Goal: Book appointment/travel/reservation

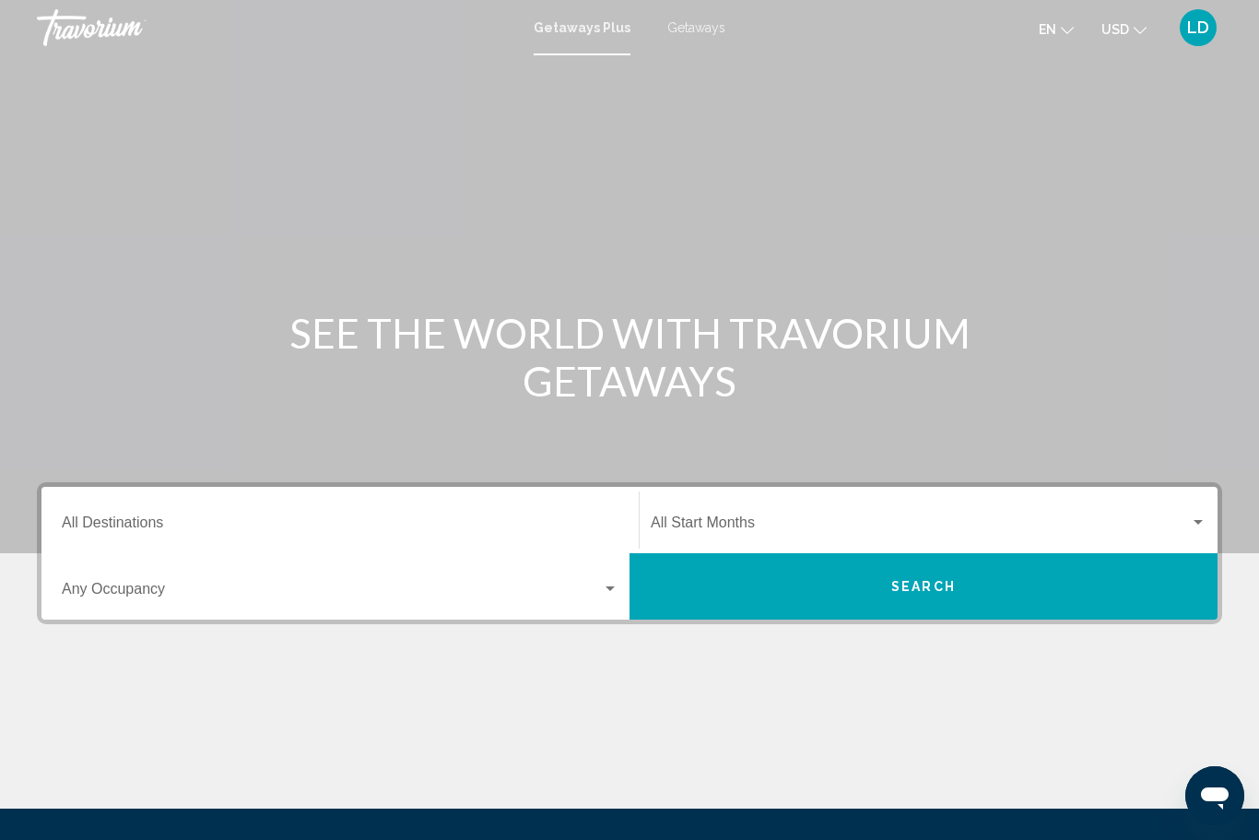
click at [694, 31] on span "Getaways" at bounding box center [696, 27] width 58 height 15
click at [131, 523] on input "Destination All Destinations" at bounding box center [340, 526] width 557 height 17
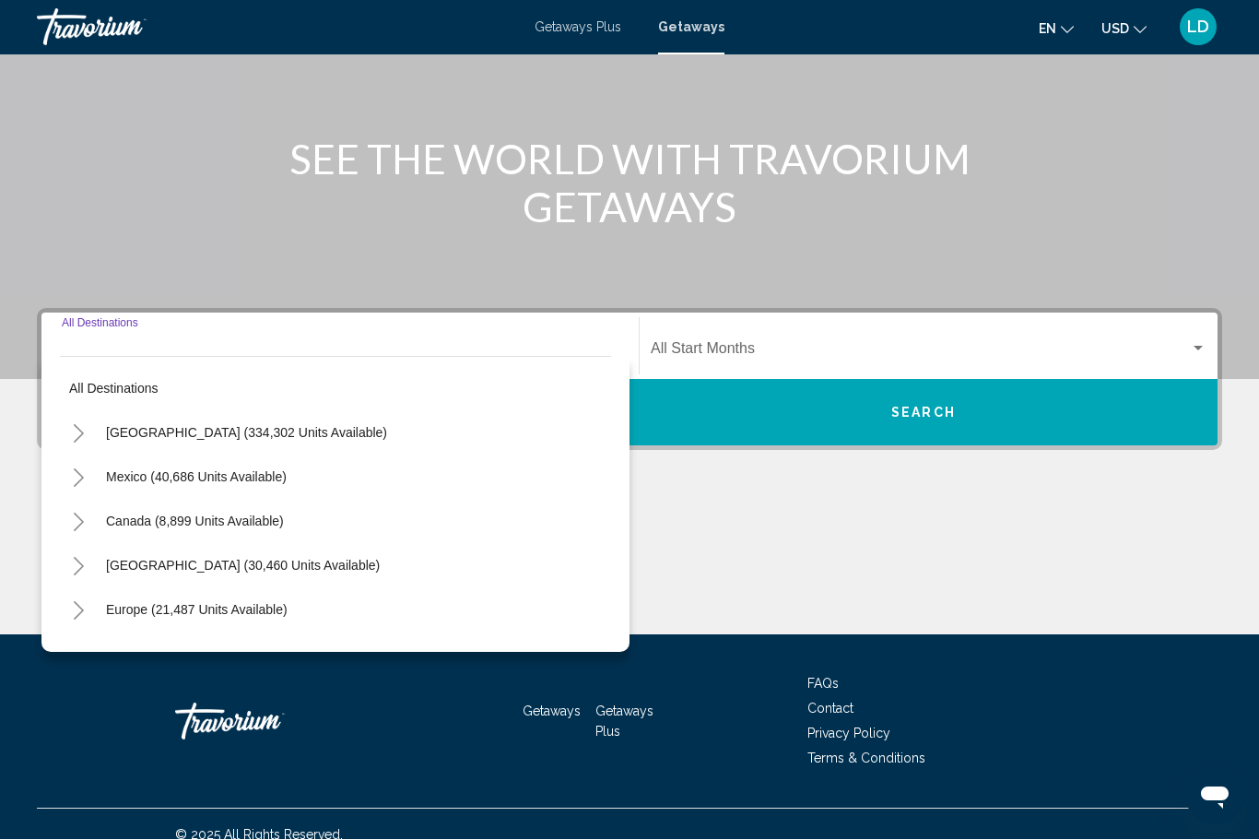
scroll to position [194, 0]
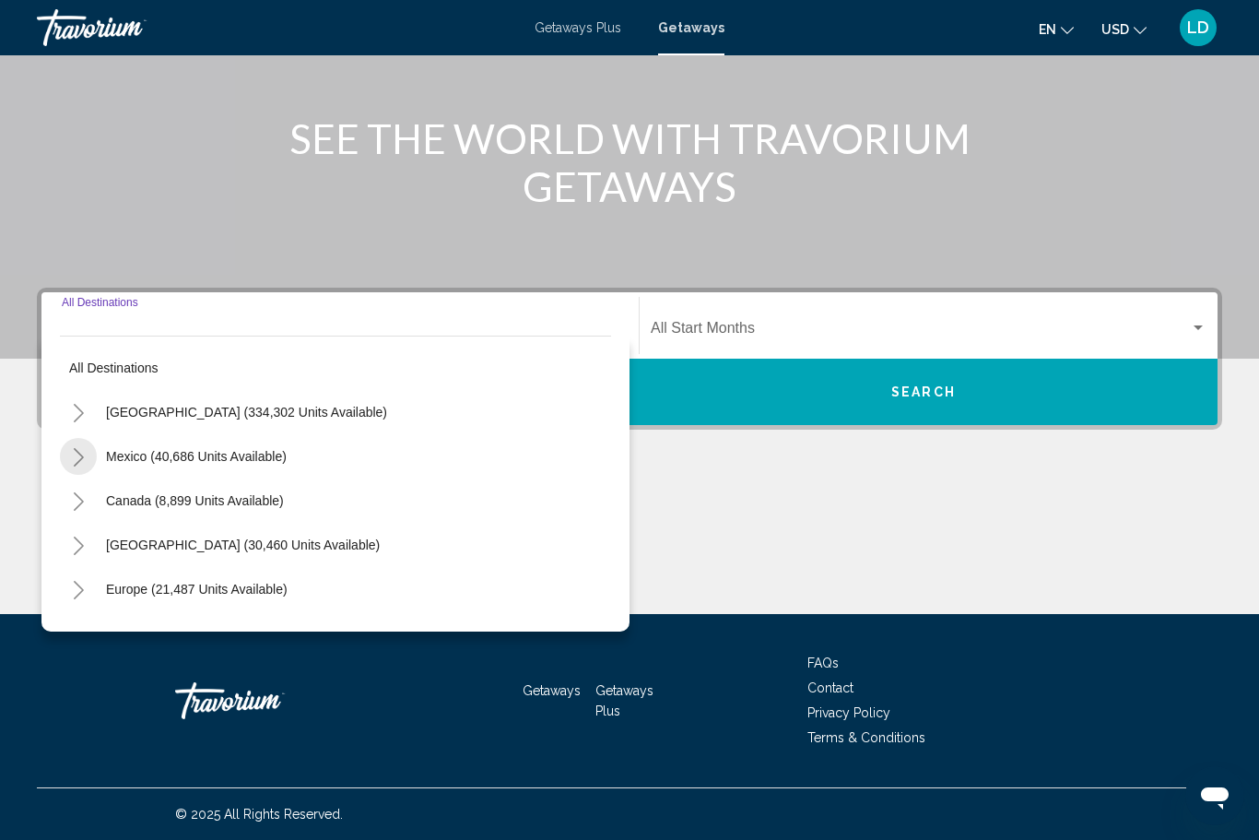
click at [78, 452] on icon "Toggle Mexico (40,686 units available)" at bounding box center [79, 457] width 14 height 18
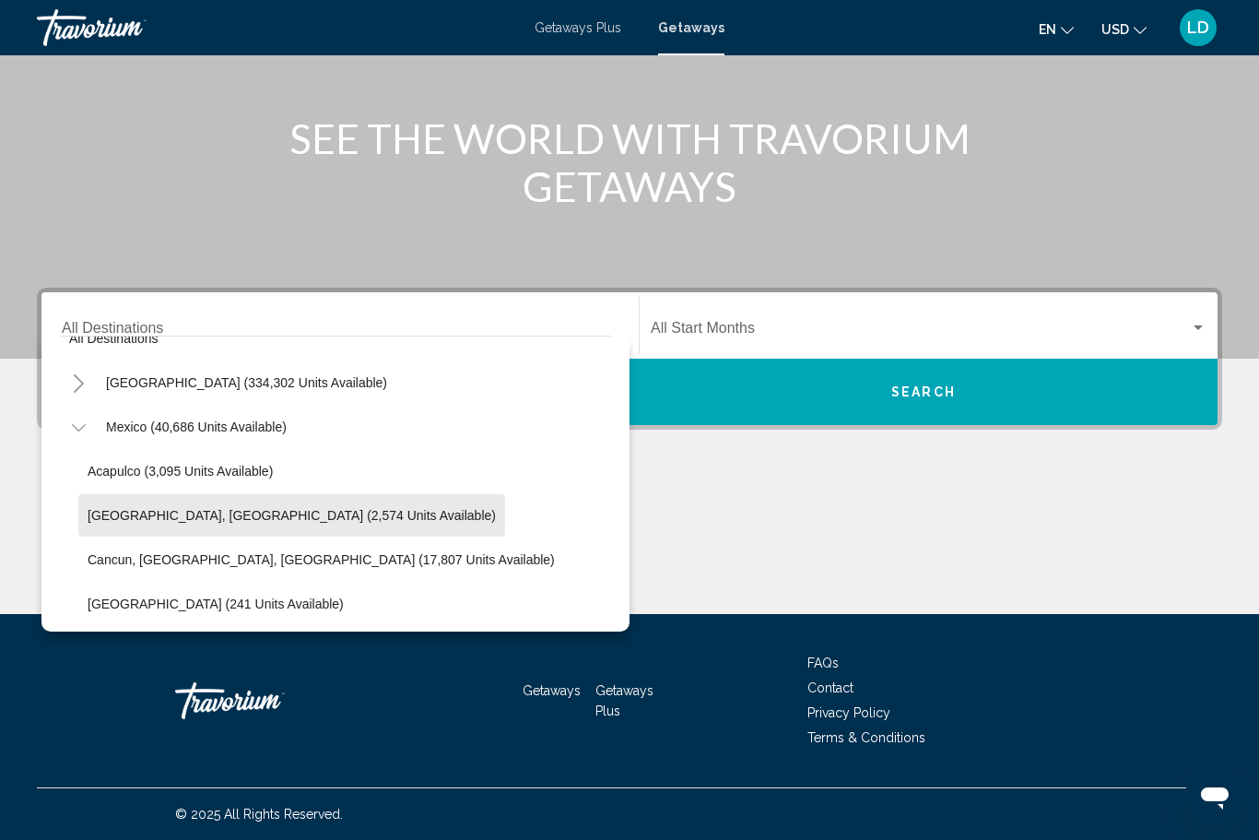
scroll to position [94, 0]
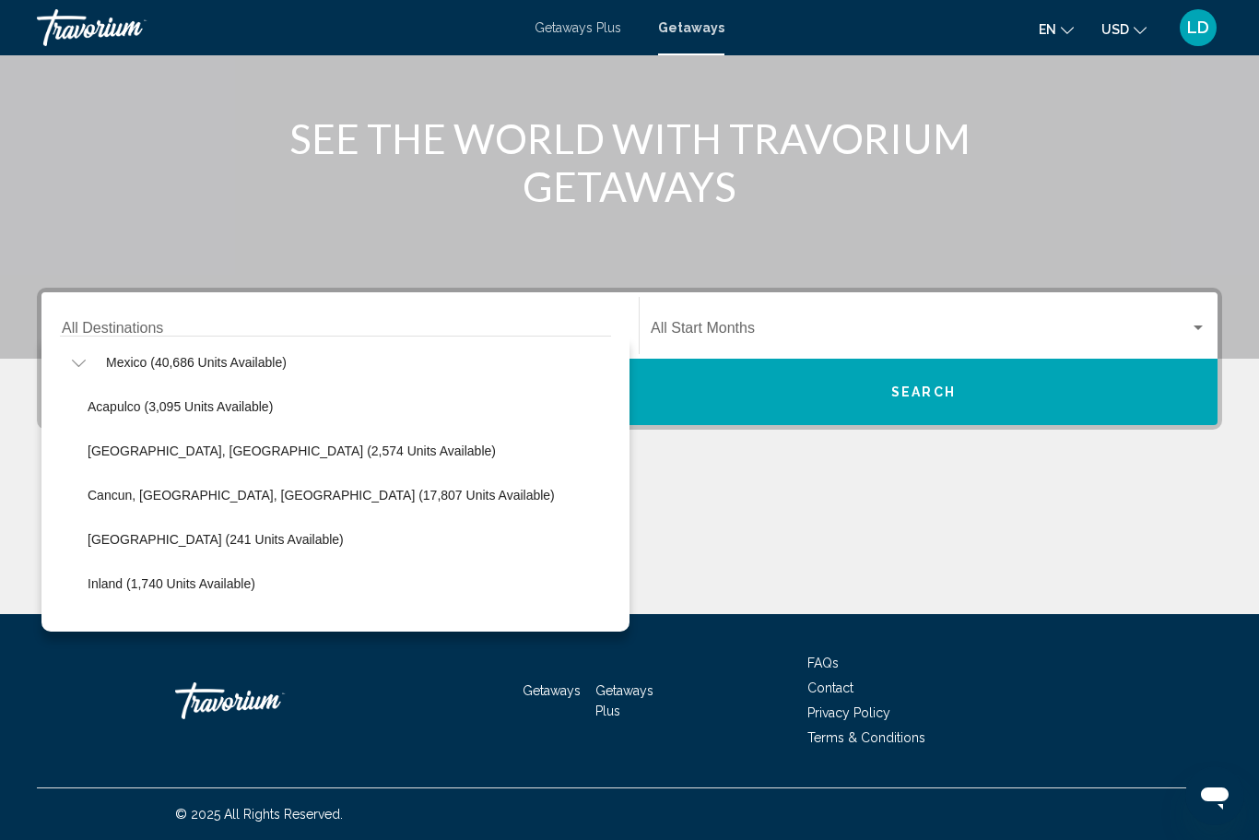
click at [206, 493] on span "Cancun, Cozumel, Riviera Maya (17,807 units available)" at bounding box center [321, 495] width 467 height 15
type input "**********"
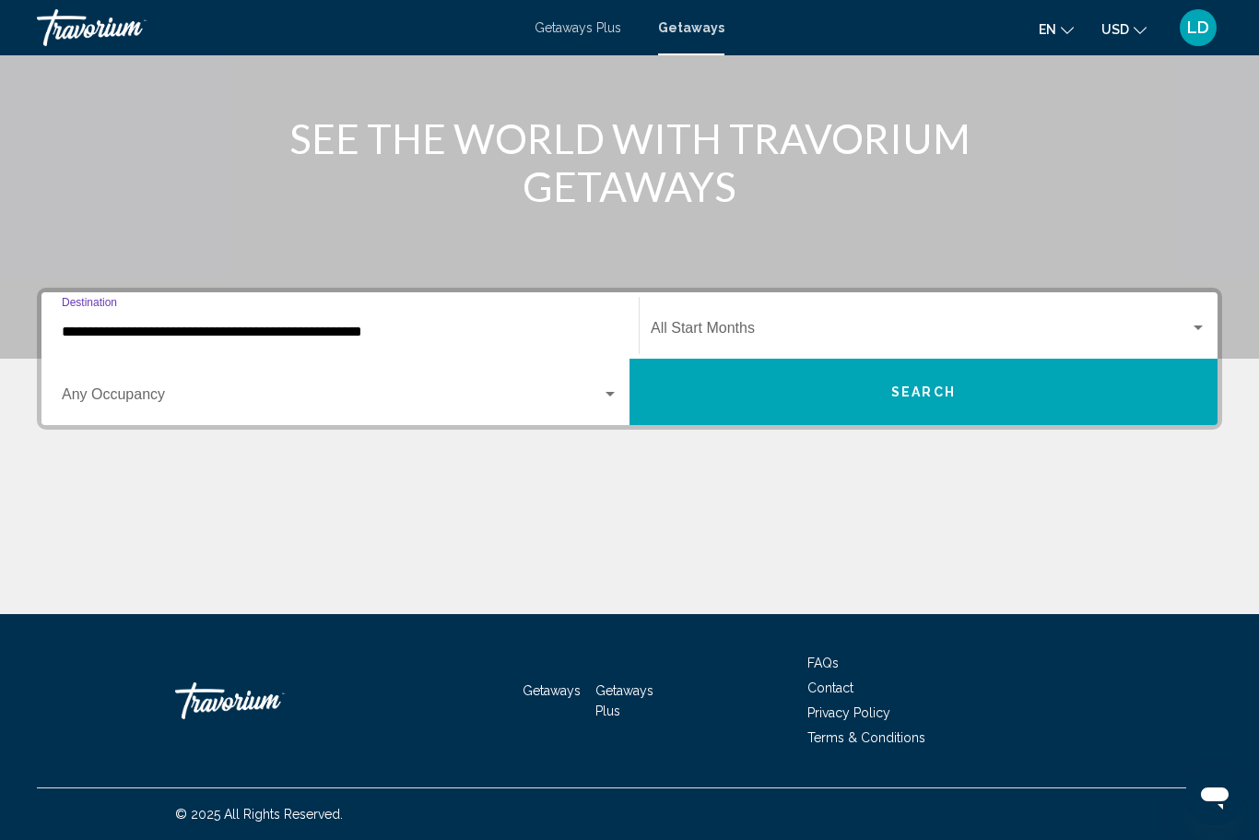
click at [1177, 328] on span "Search widget" at bounding box center [920, 331] width 539 height 17
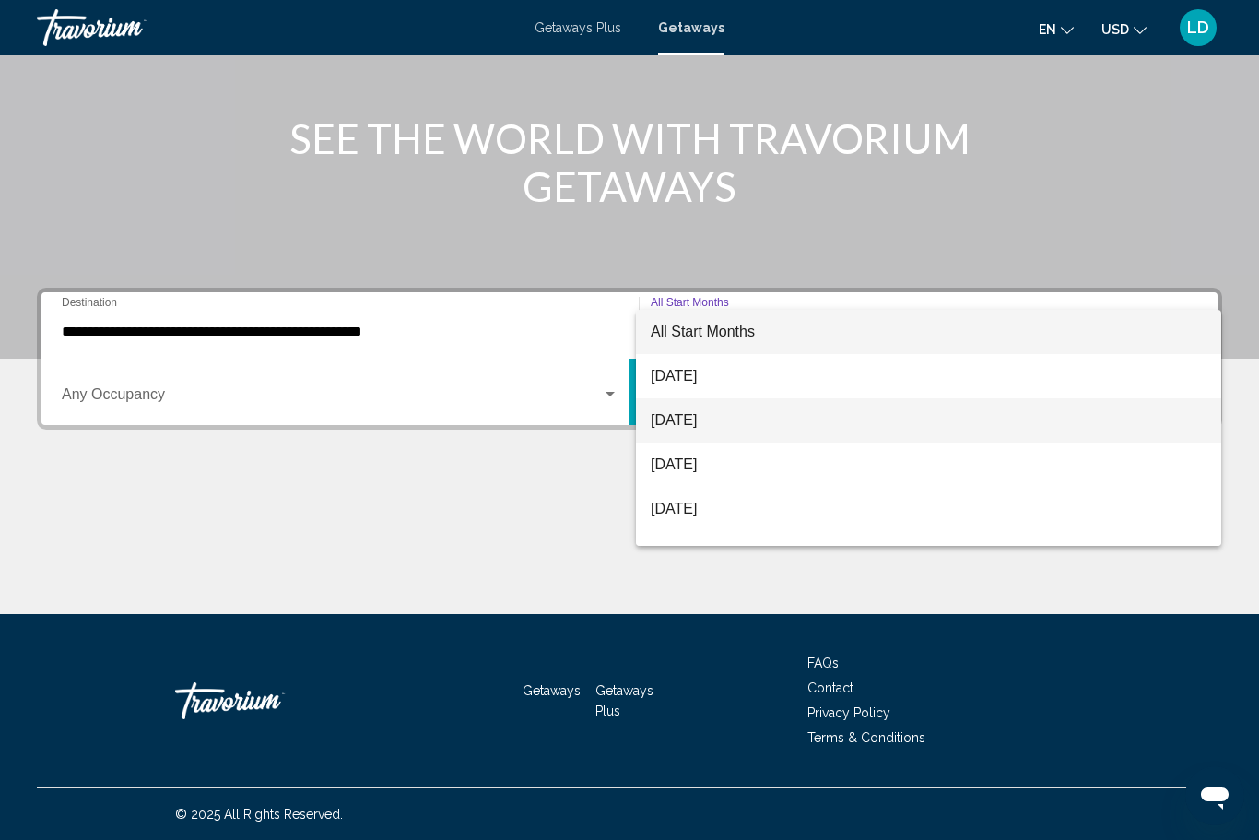
click at [687, 426] on span "[DATE]" at bounding box center [929, 420] width 556 height 44
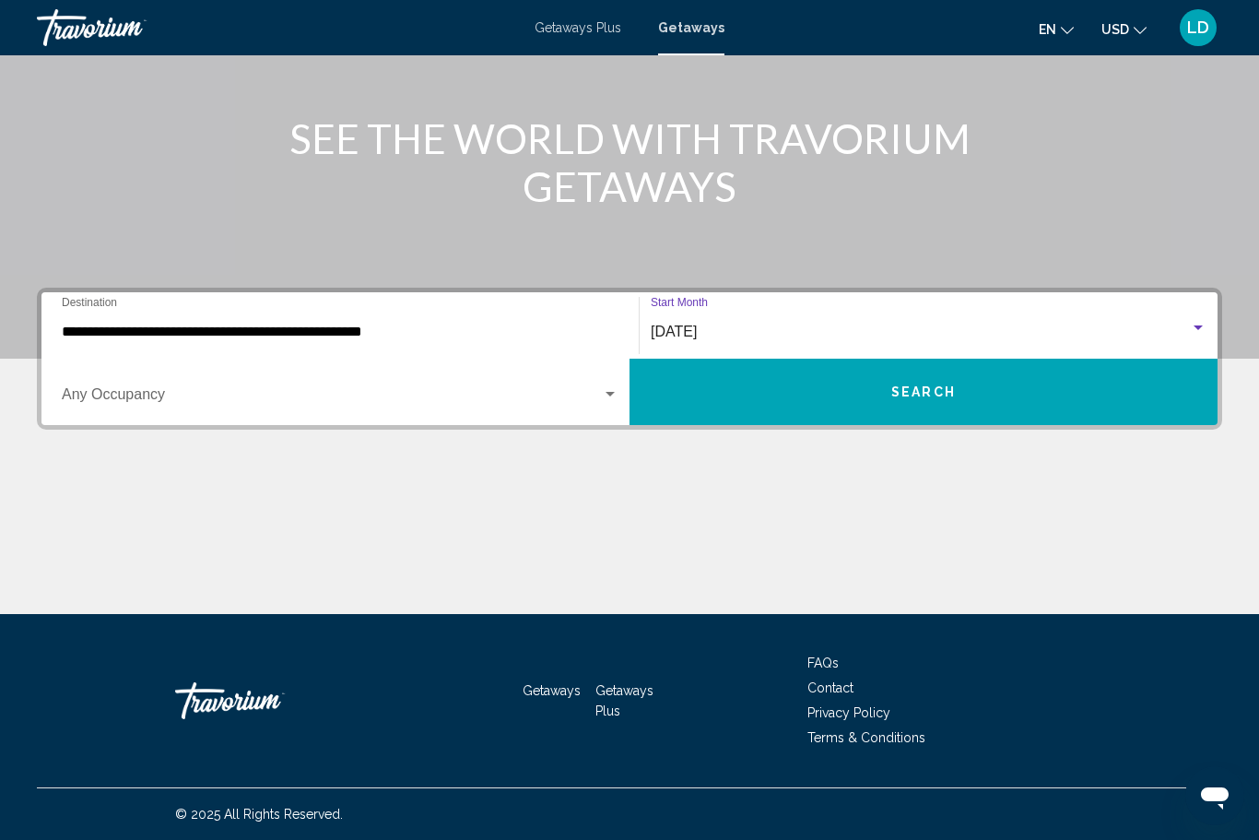
click at [590, 401] on span "Search widget" at bounding box center [332, 398] width 540 height 17
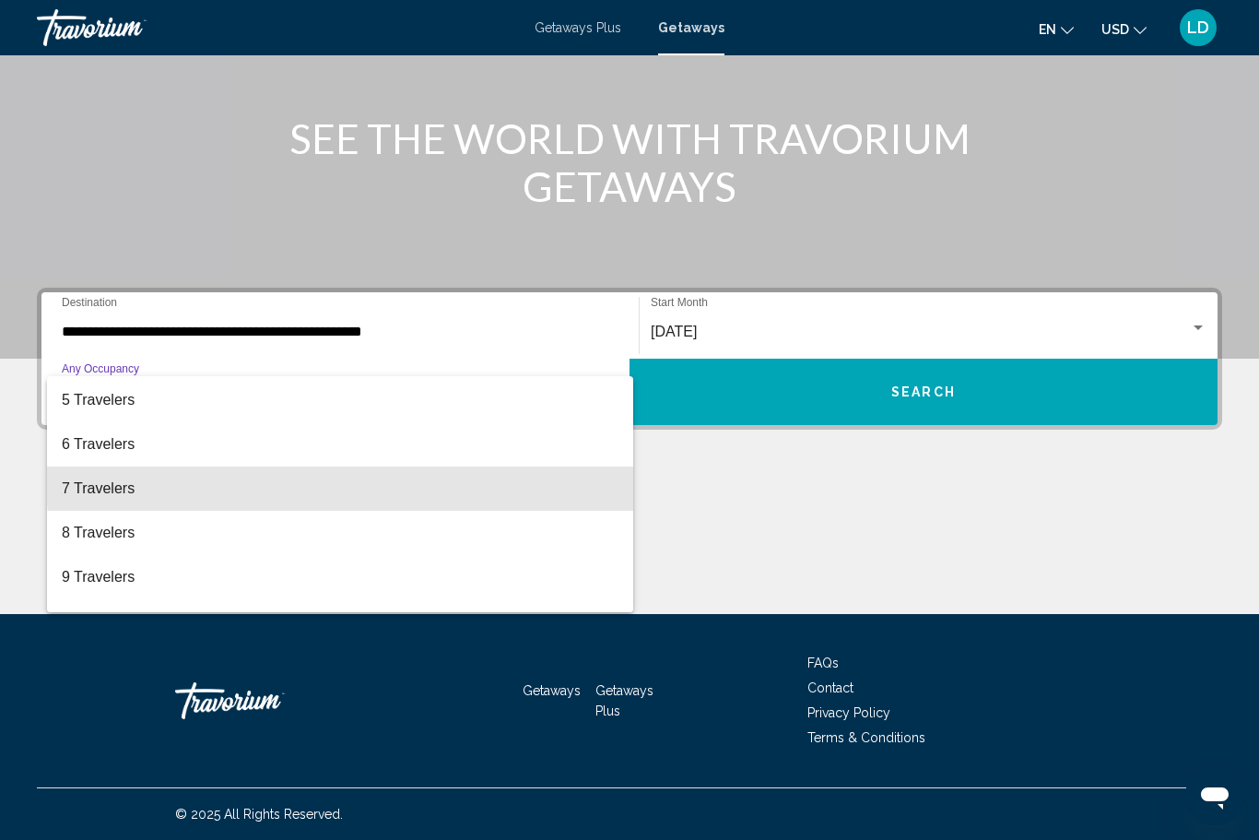
scroll to position [115, 0]
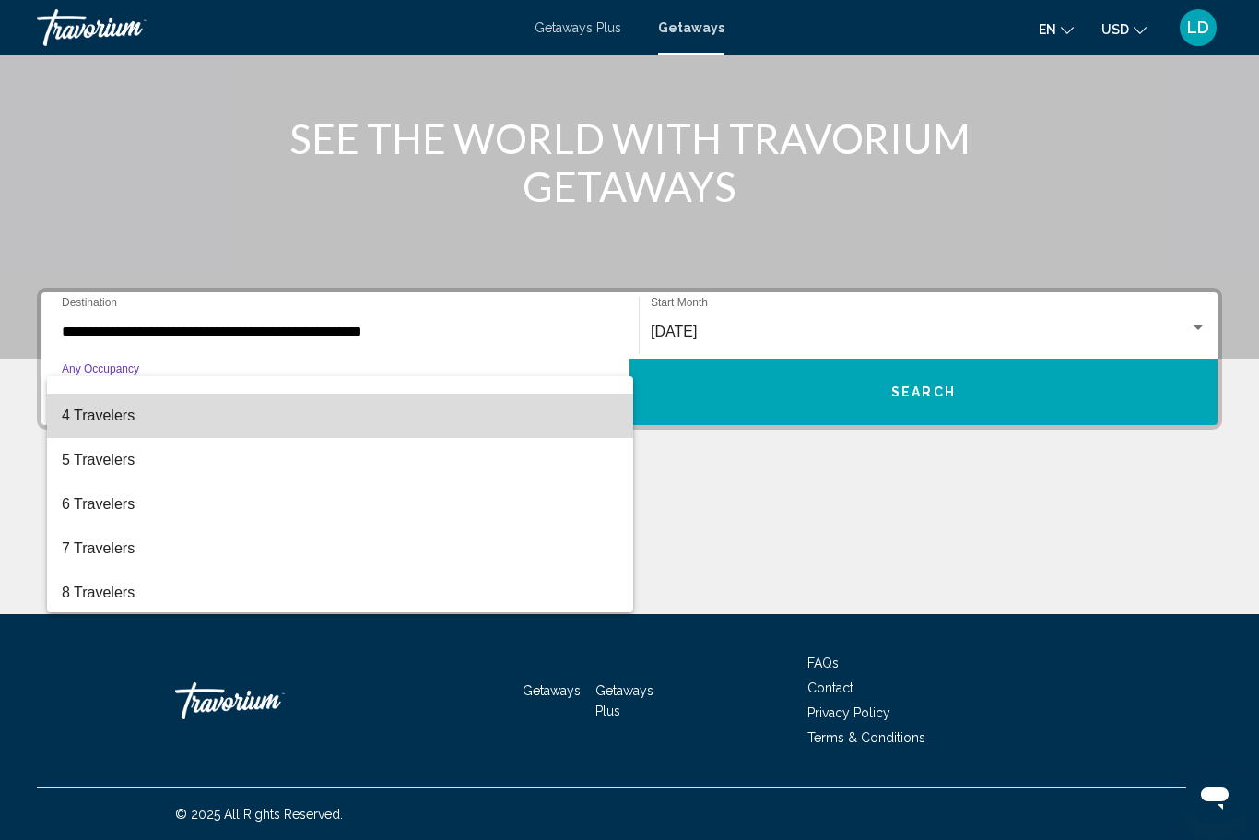
click at [94, 411] on span "4 Travelers" at bounding box center [340, 416] width 557 height 44
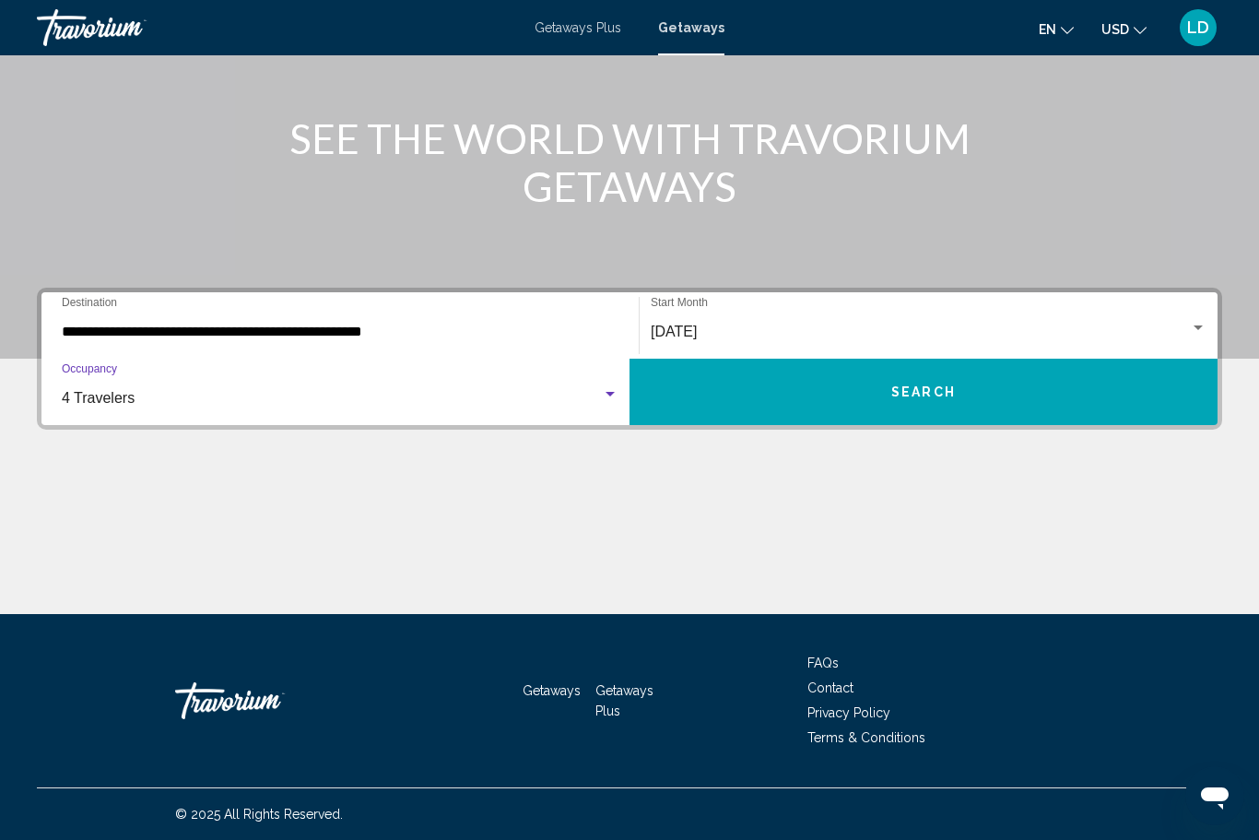
click at [916, 385] on span "Search" at bounding box center [923, 392] width 65 height 15
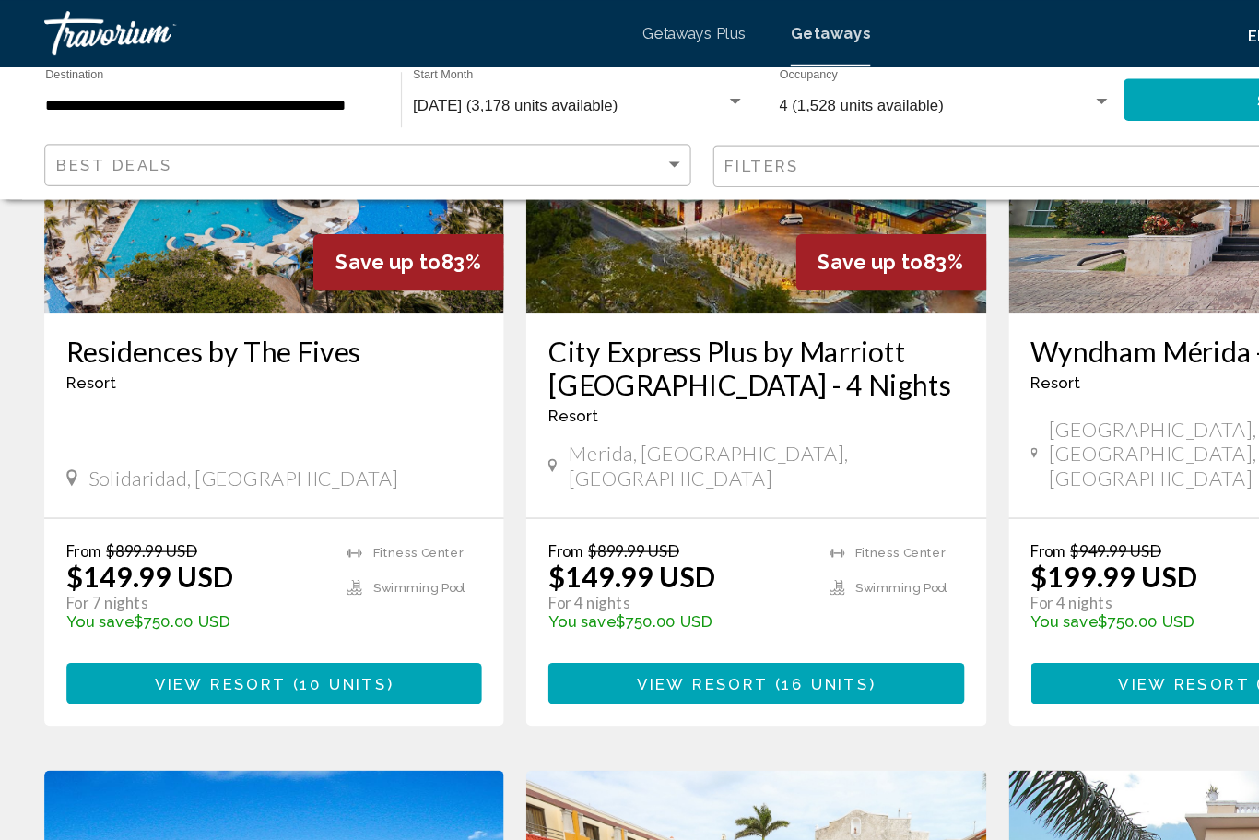
scroll to position [1732, 0]
click at [192, 561] on span "View Resort" at bounding box center [184, 568] width 110 height 15
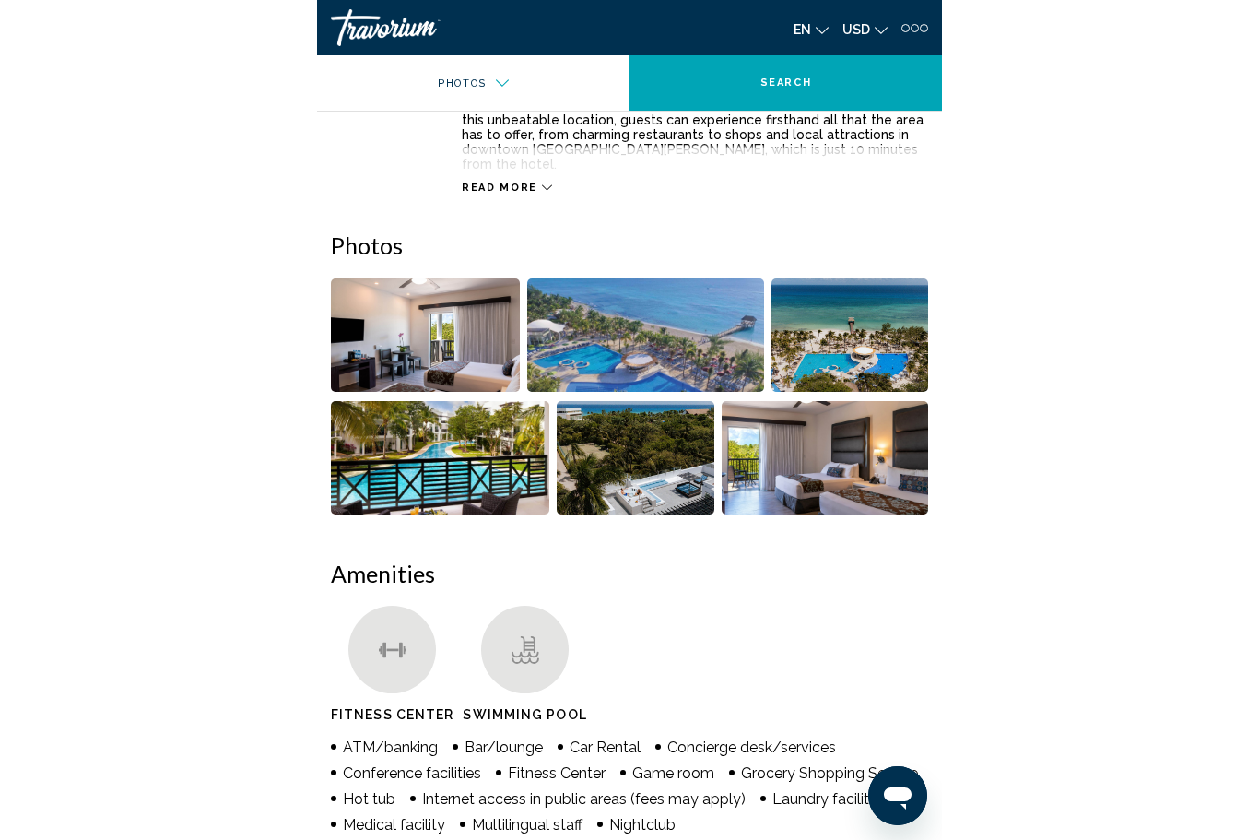
scroll to position [1272, 0]
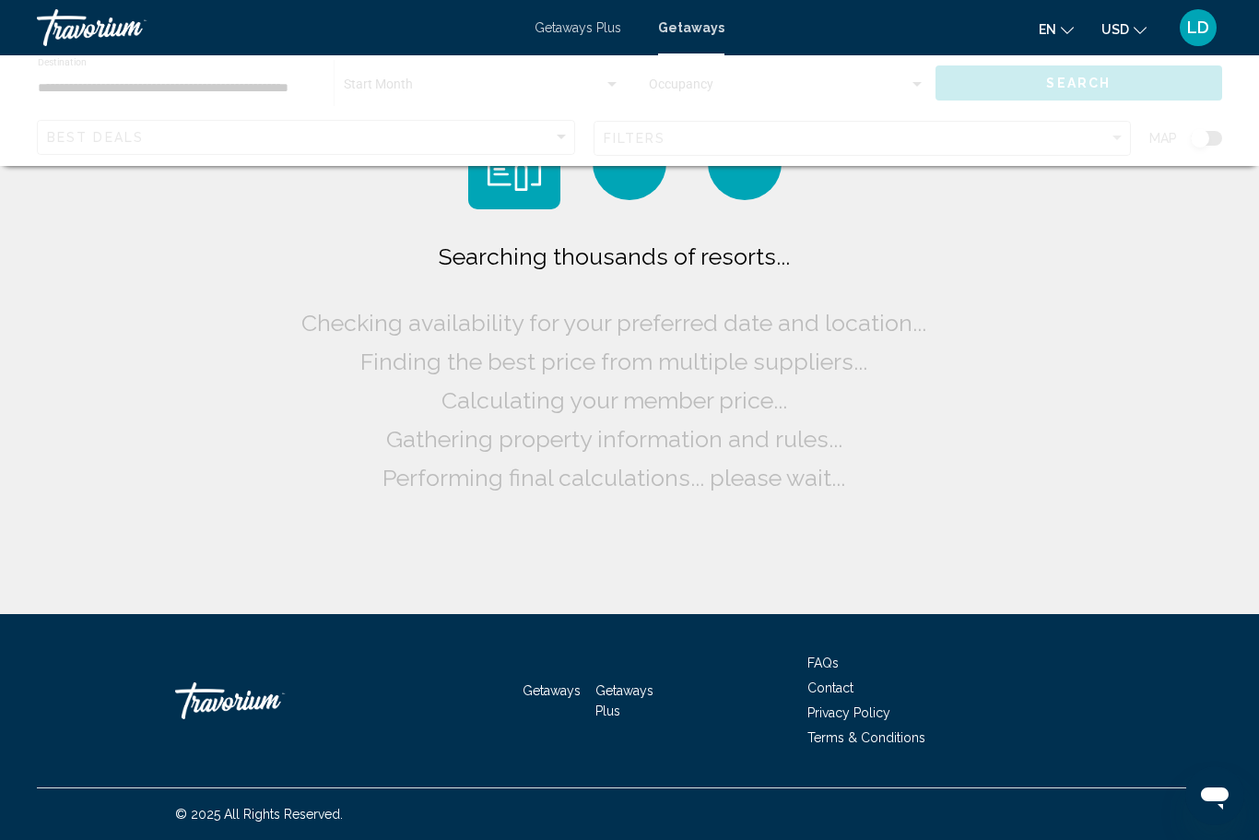
scroll to position [43, 0]
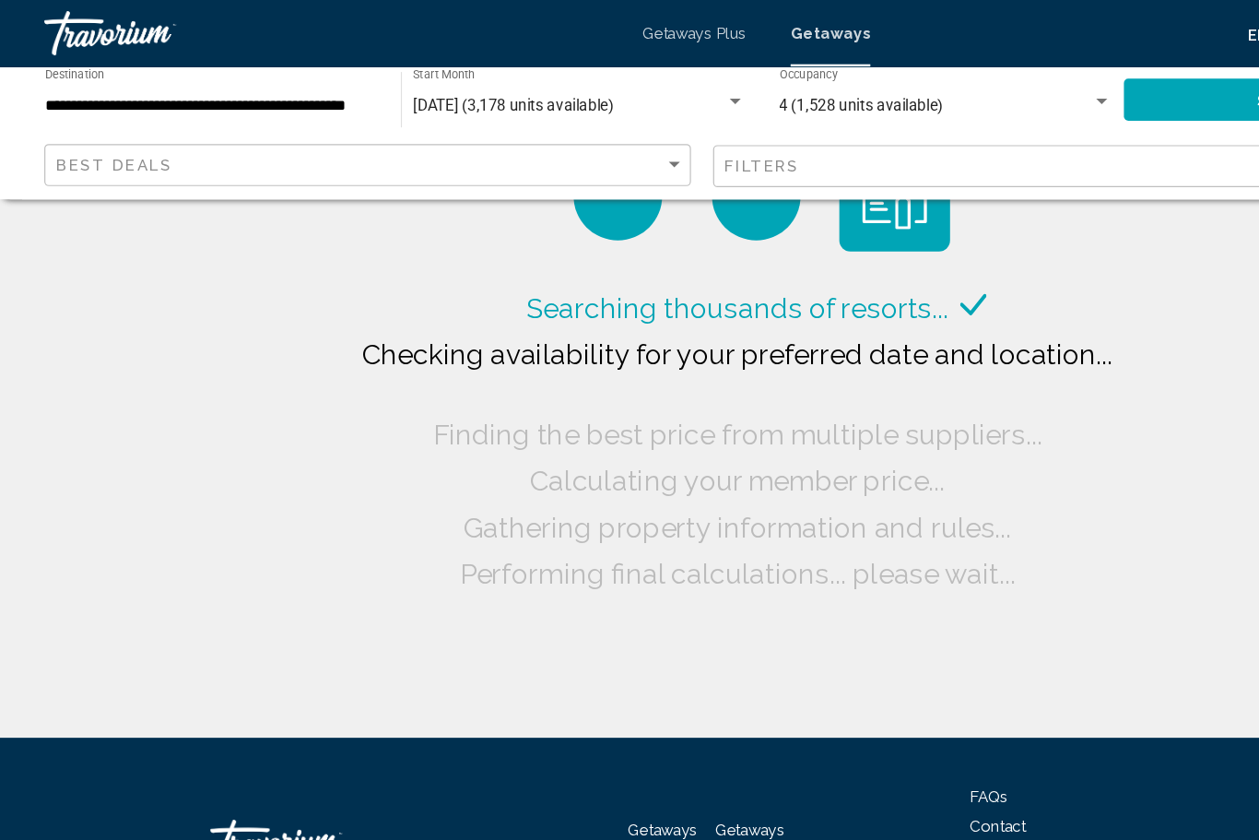
click at [552, 35] on span "Getaways Plus" at bounding box center [578, 27] width 87 height 15
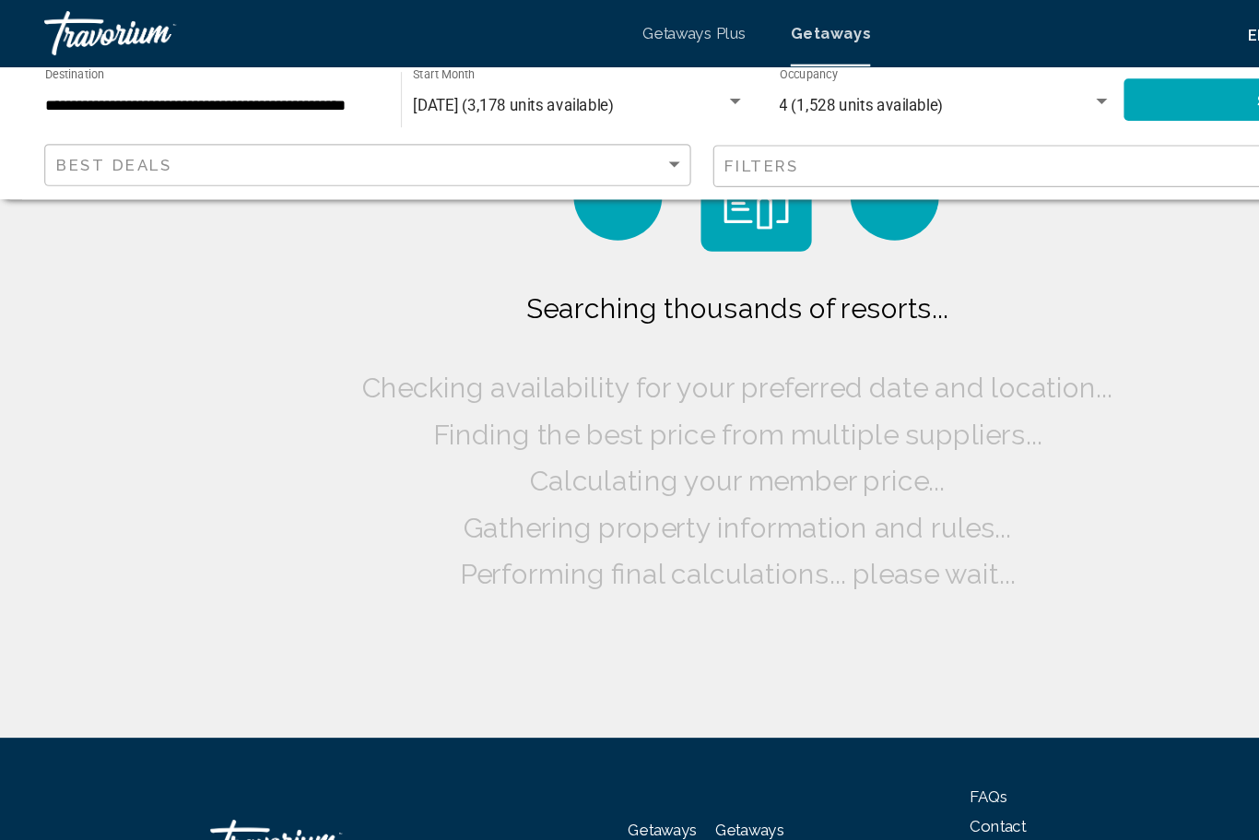
click at [687, 71] on div "4 (1,528 units available) Occupancy Any Occupancy" at bounding box center [787, 83] width 277 height 51
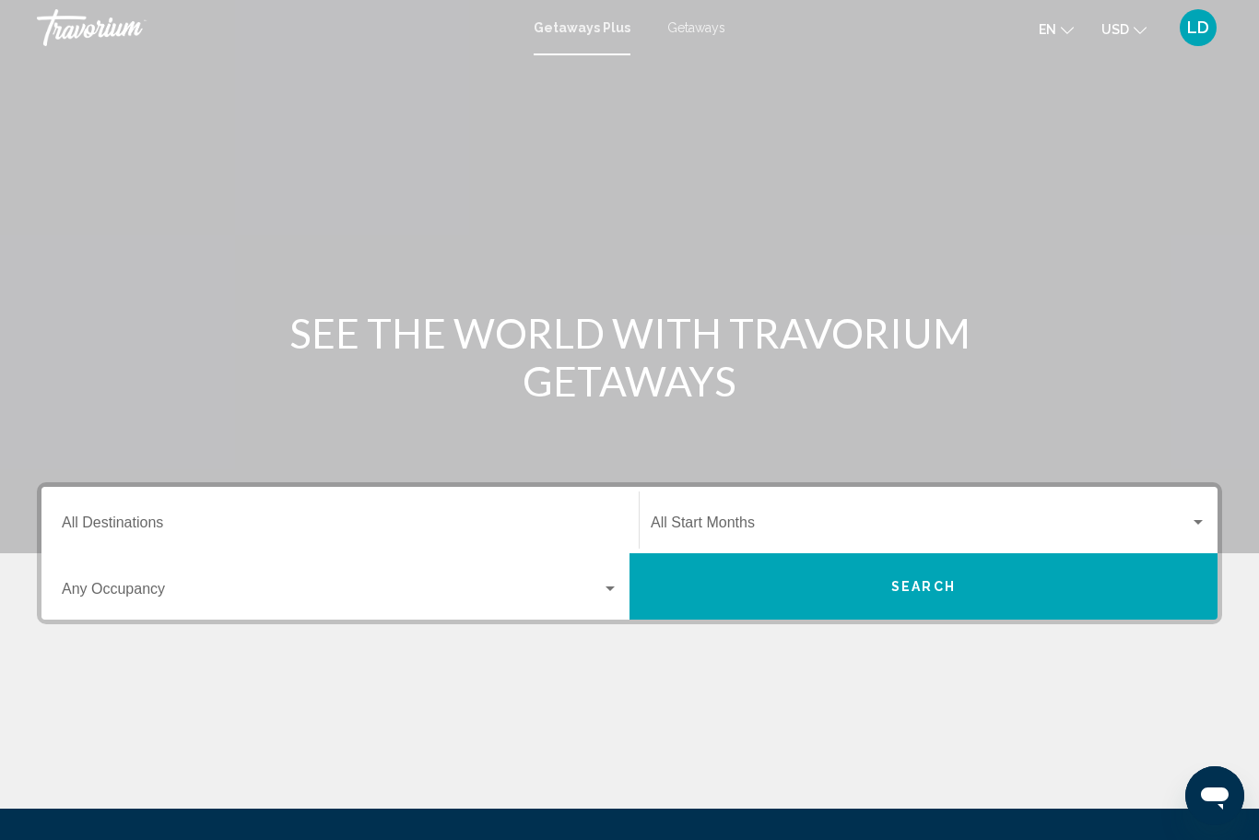
click at [703, 29] on span "Getaways" at bounding box center [696, 27] width 58 height 15
click at [82, 524] on input "Destination All Destinations" at bounding box center [340, 526] width 557 height 17
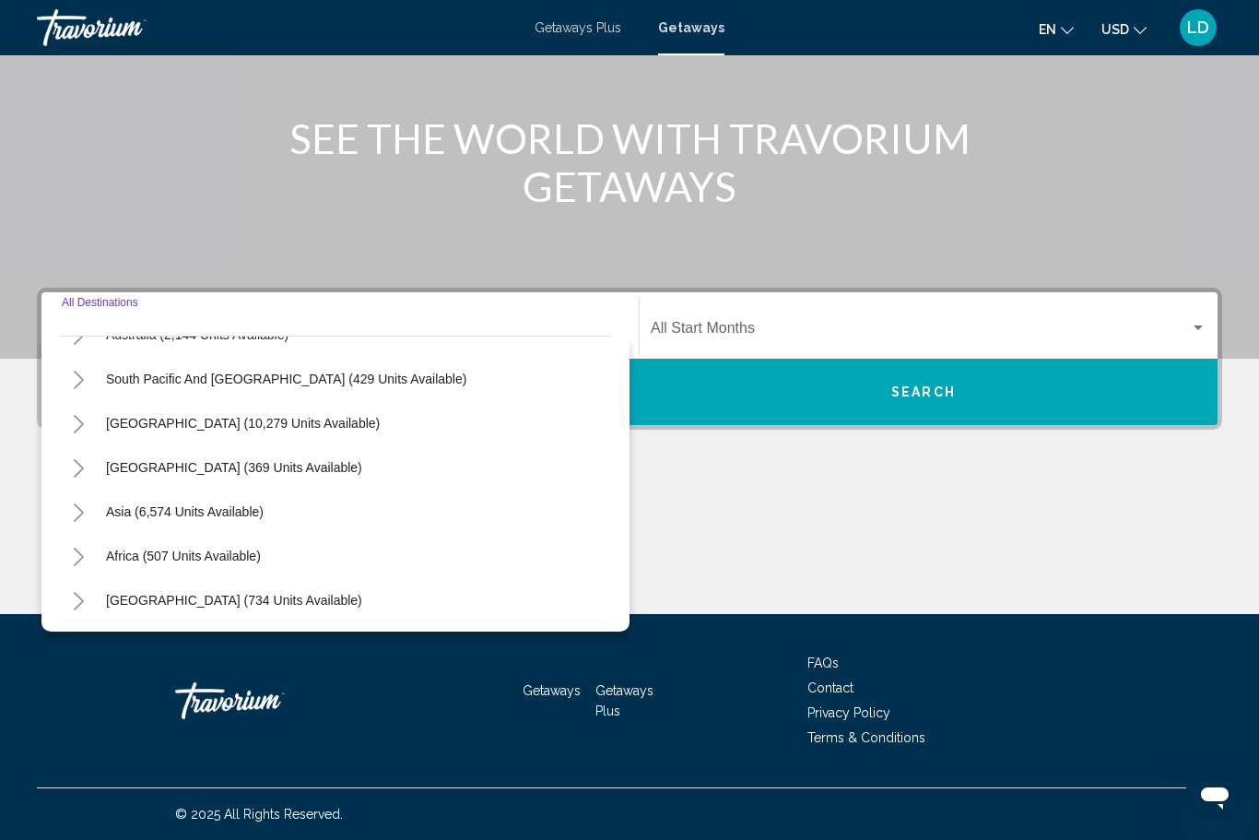
scroll to position [299, 0]
click at [74, 593] on icon "Toggle Middle East (734 units available)" at bounding box center [79, 601] width 14 height 18
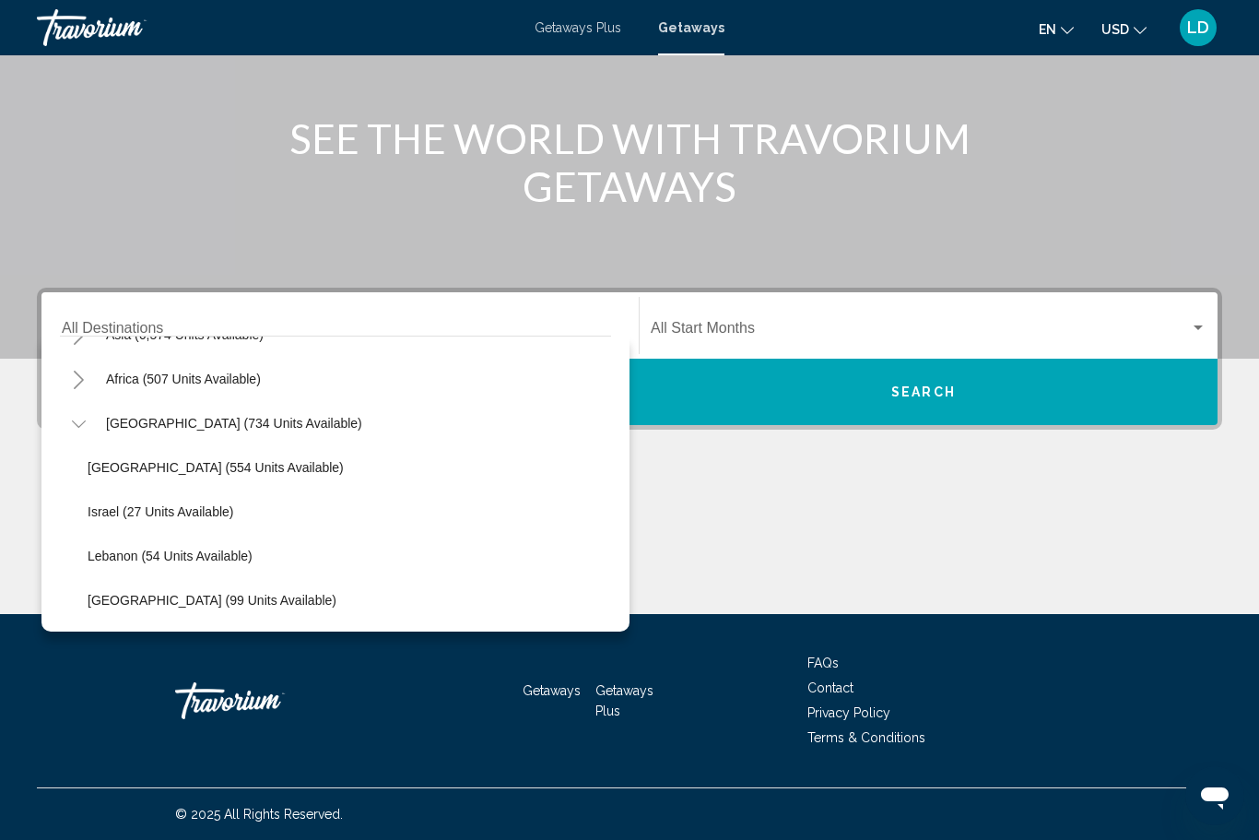
scroll to position [476, 0]
click at [221, 598] on span "United Arab Emirates (99 units available)" at bounding box center [212, 600] width 249 height 15
type input "**********"
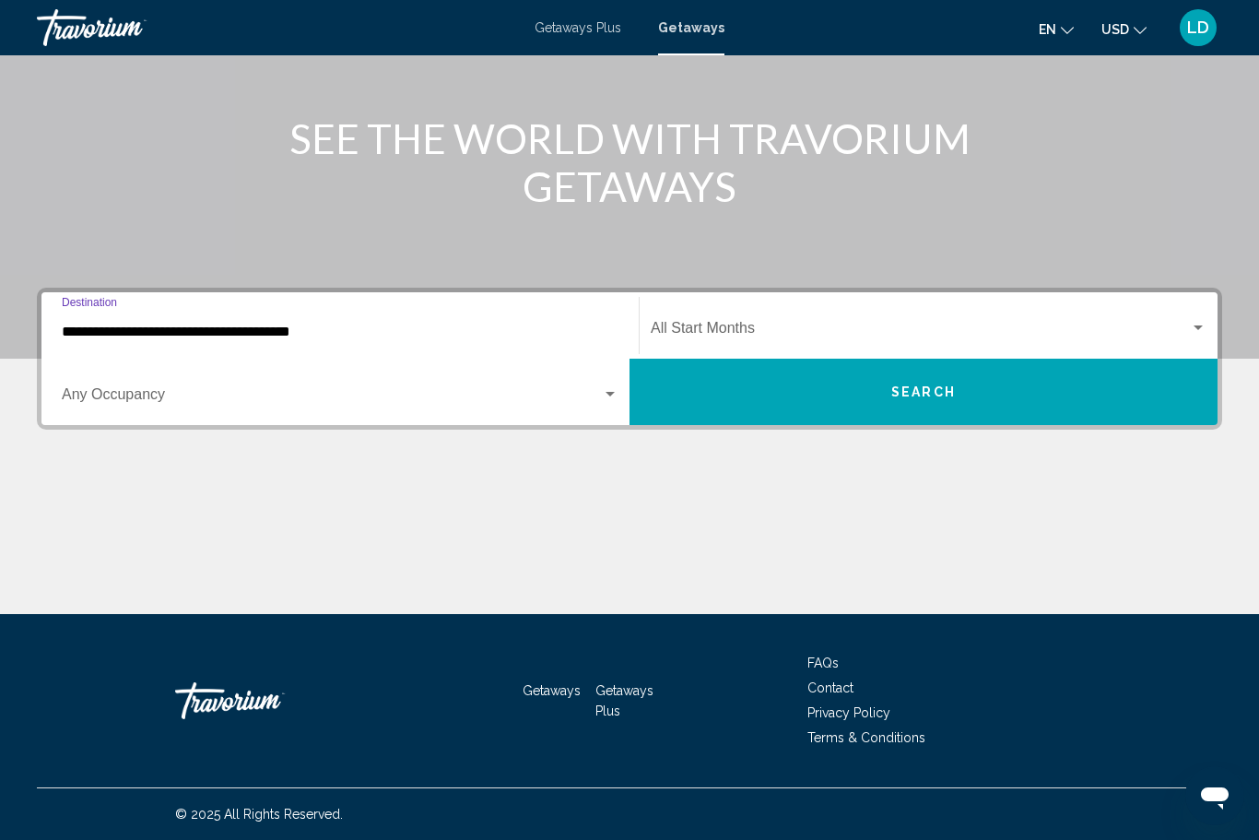
click at [748, 337] on span "Search widget" at bounding box center [920, 331] width 539 height 17
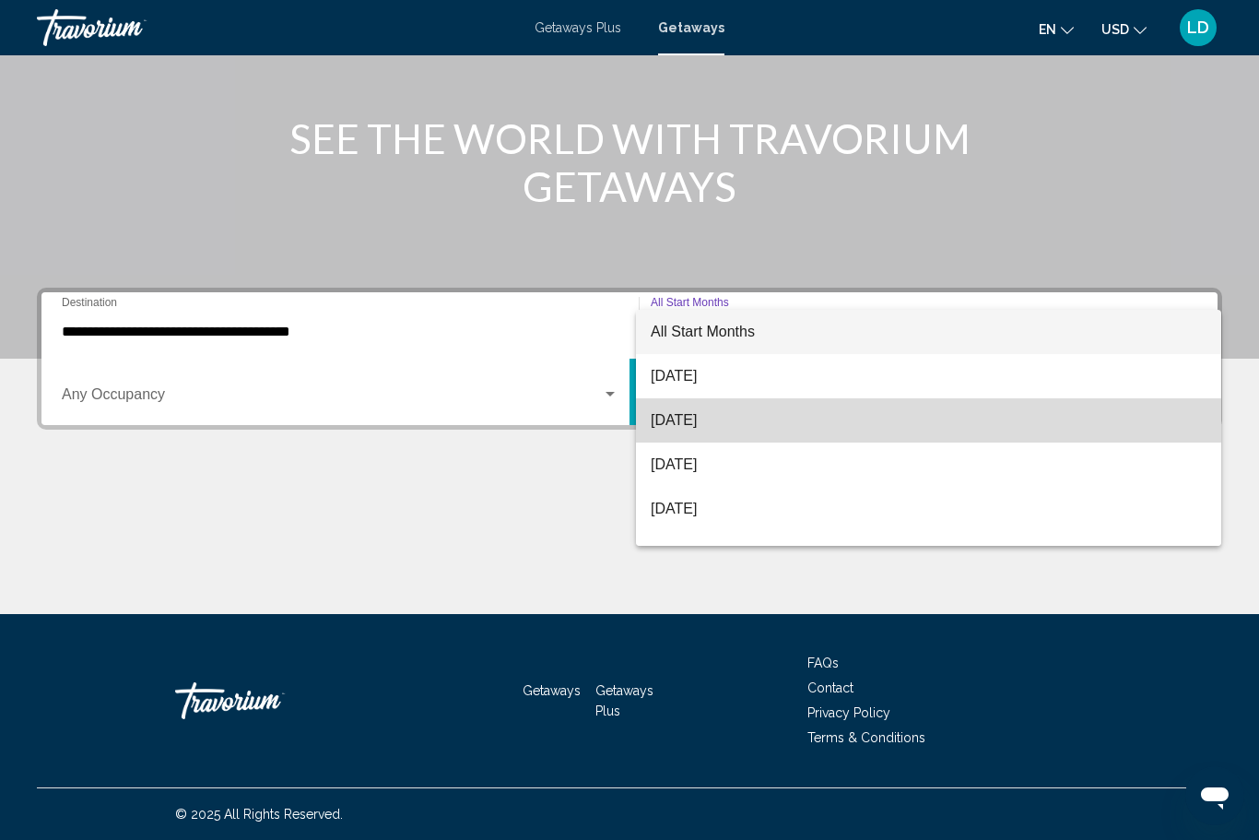
click at [672, 418] on span "[DATE]" at bounding box center [929, 420] width 556 height 44
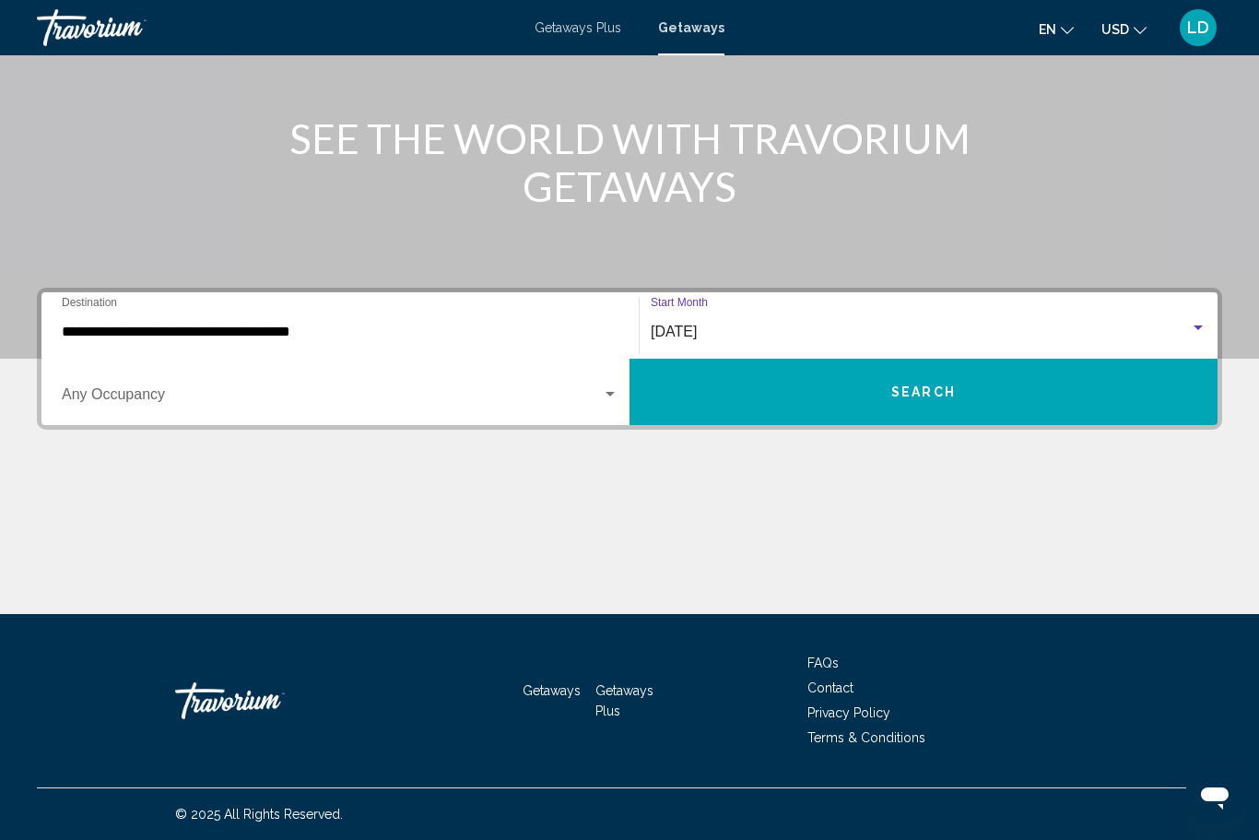
click at [588, 394] on span "Search widget" at bounding box center [332, 398] width 540 height 17
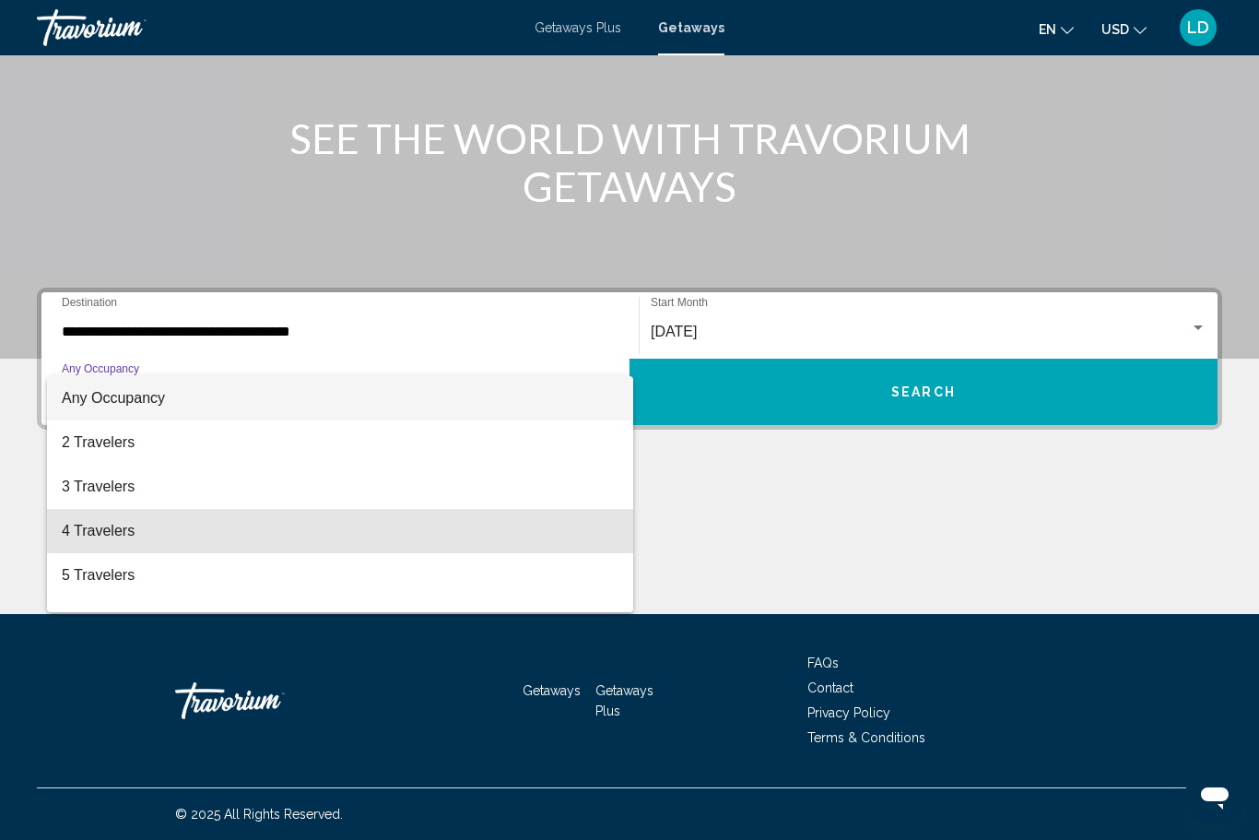
click at [91, 531] on span "4 Travelers" at bounding box center [340, 531] width 557 height 44
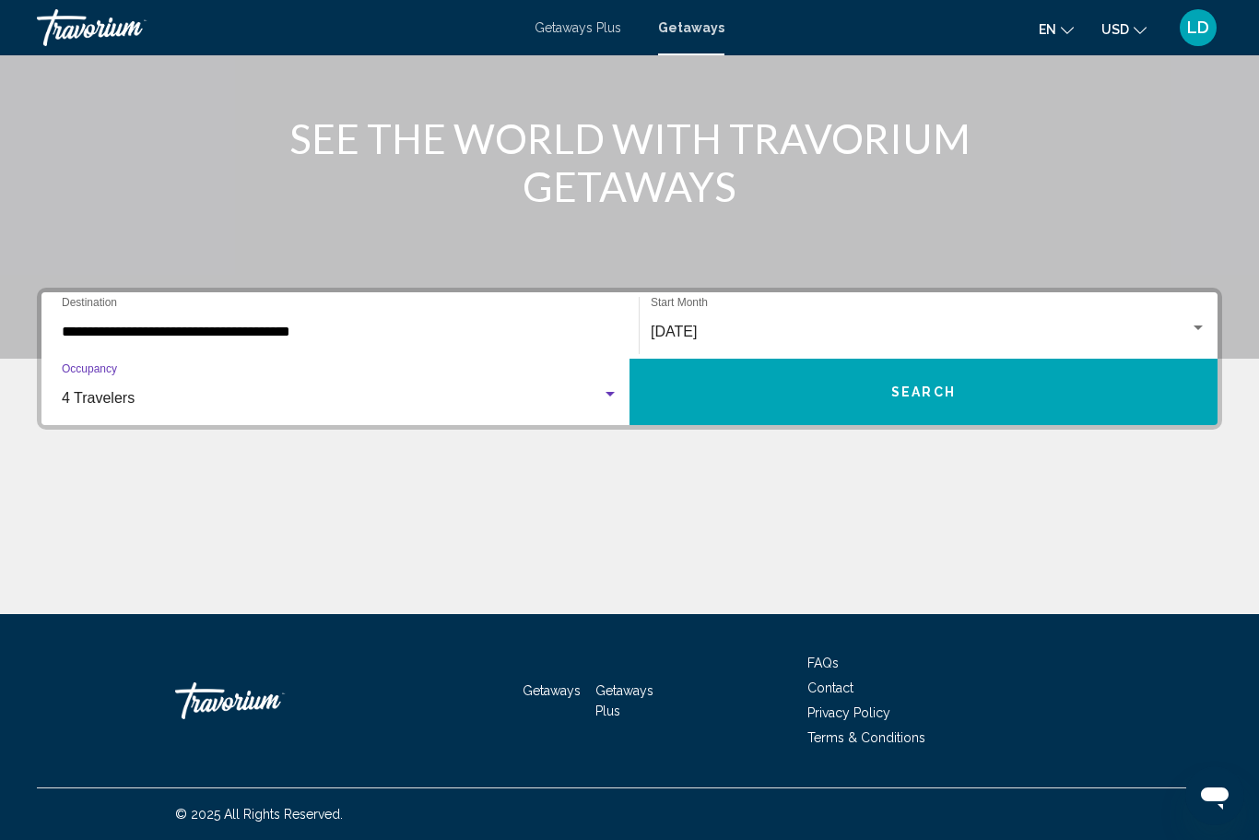
click at [798, 380] on button "Search" at bounding box center [923, 391] width 588 height 66
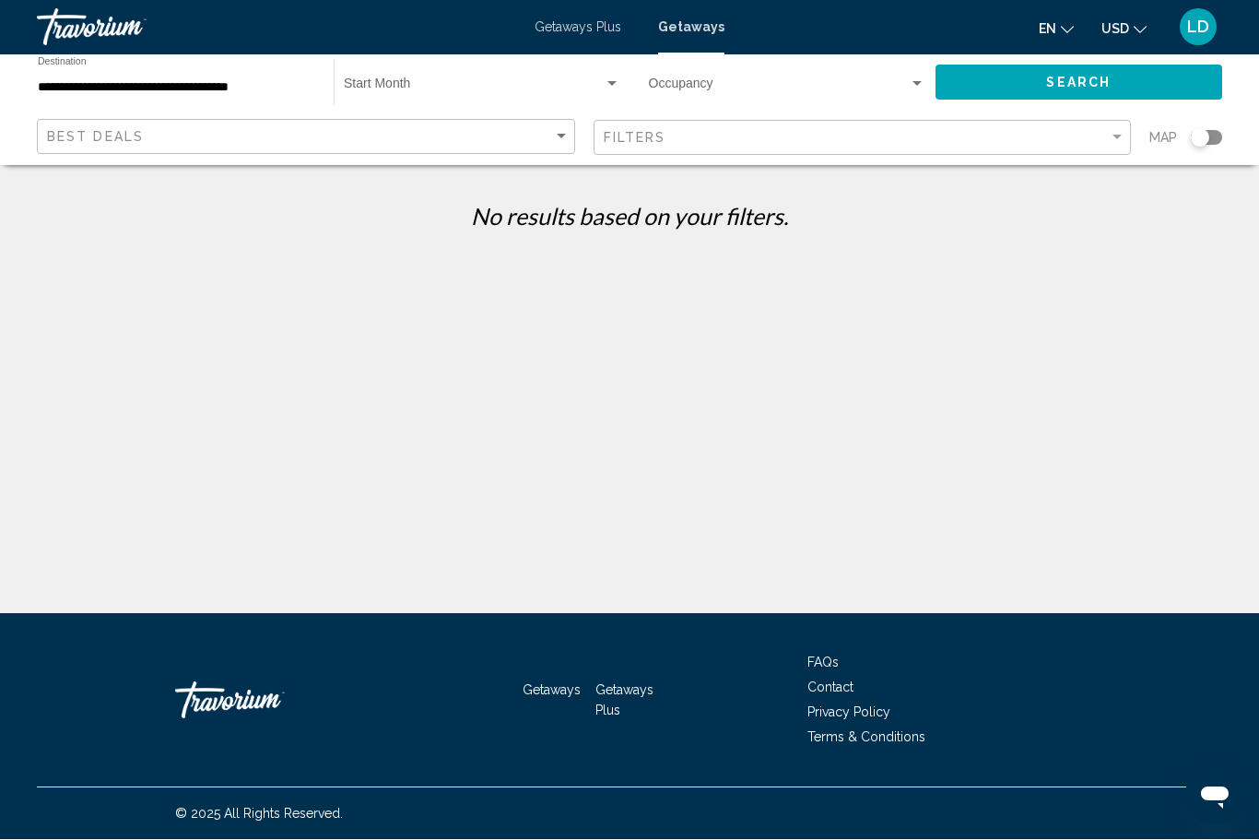
click at [181, 87] on input "**********" at bounding box center [176, 88] width 277 height 15
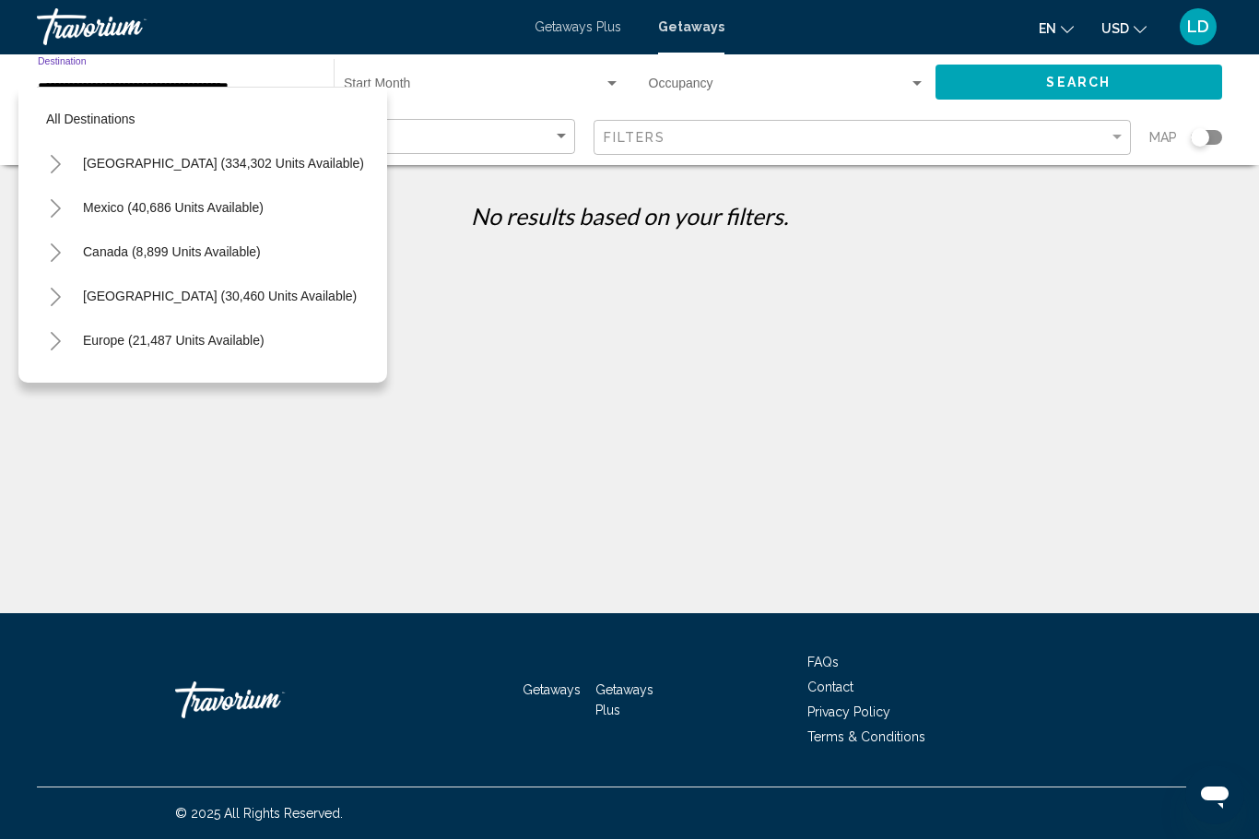
scroll to position [476, 0]
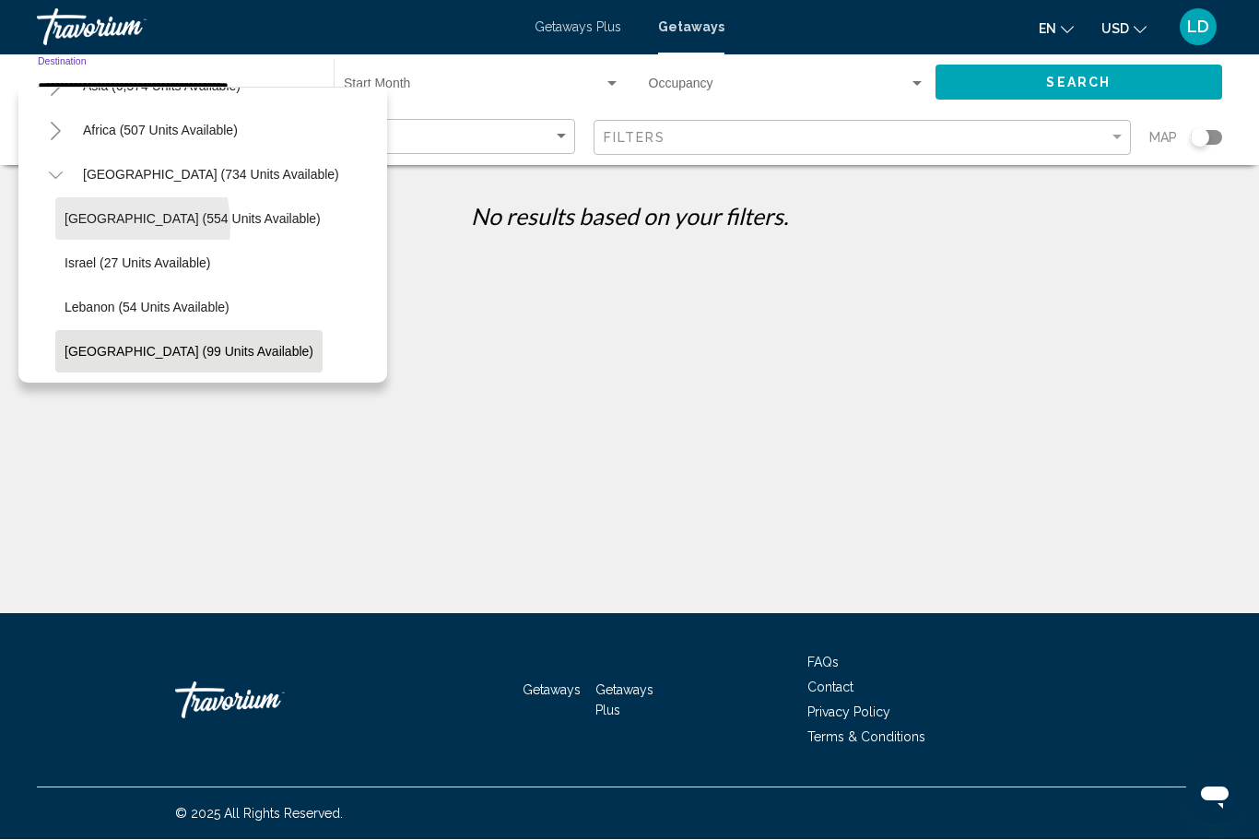
click at [100, 225] on span "Egypt (554 units available)" at bounding box center [193, 219] width 256 height 15
type input "**********"
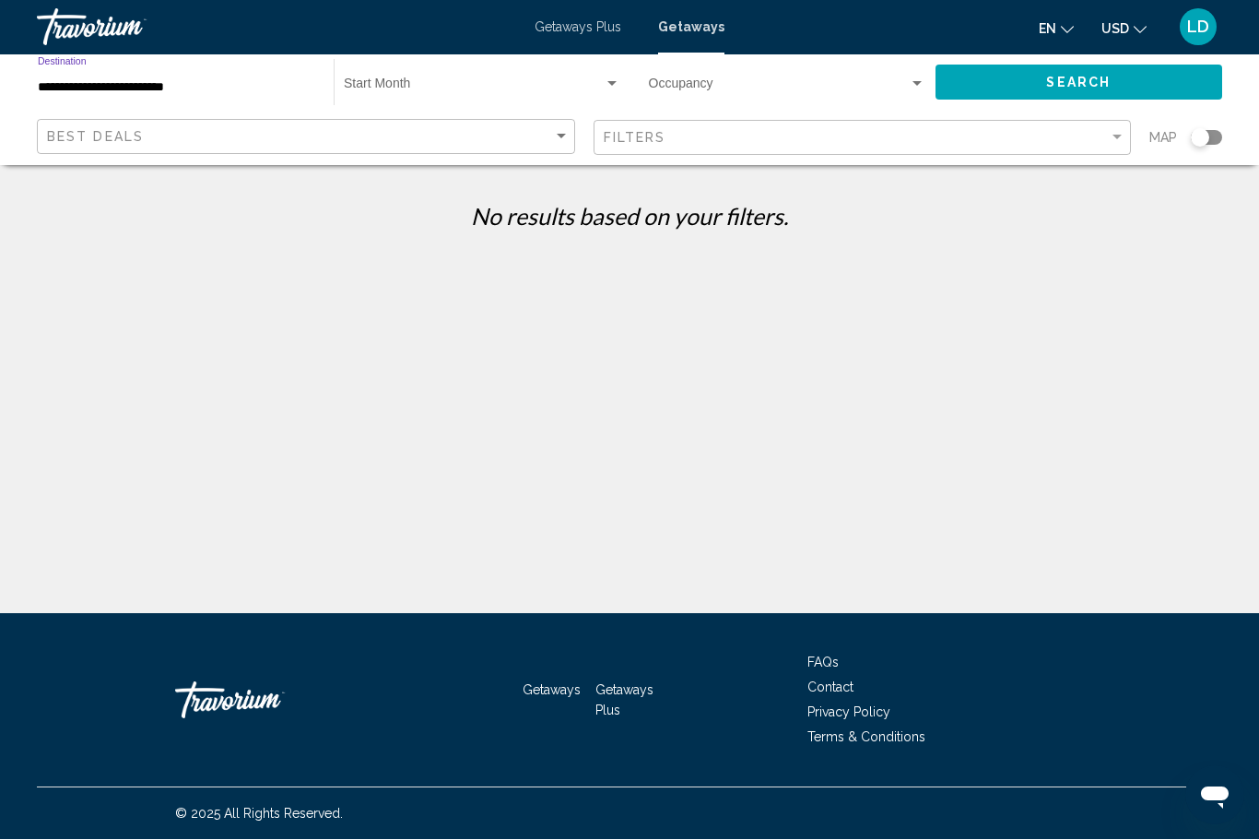
click at [984, 75] on button "Search" at bounding box center [1079, 82] width 288 height 34
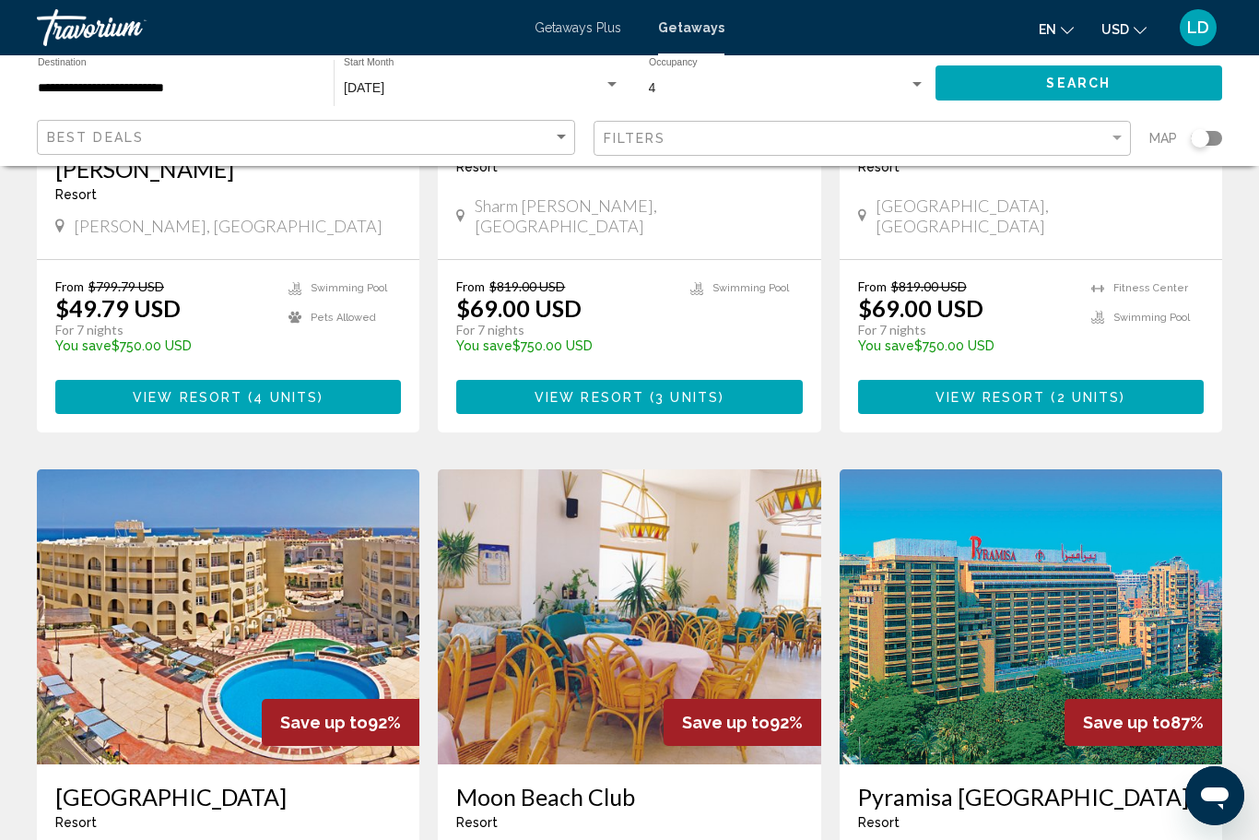
scroll to position [1737, 0]
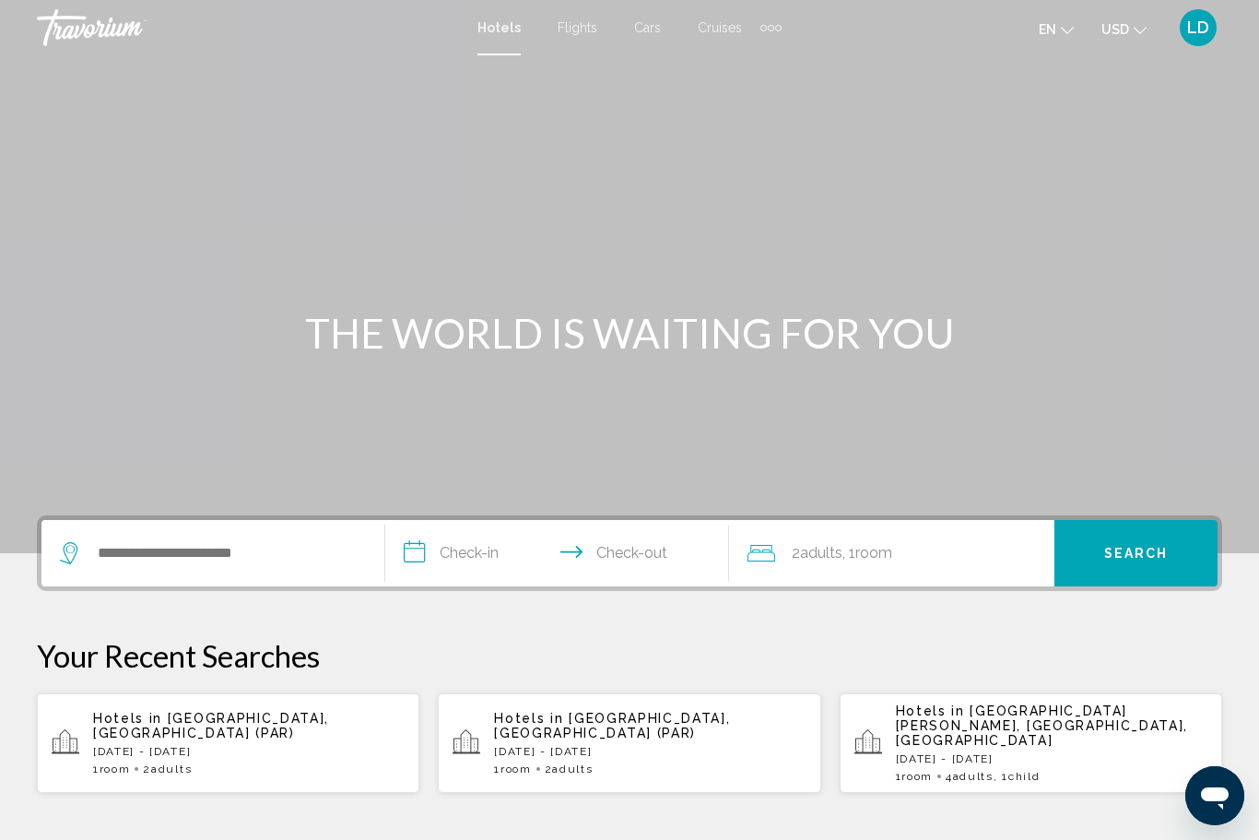
click at [725, 28] on span "Cruises" at bounding box center [720, 27] width 44 height 15
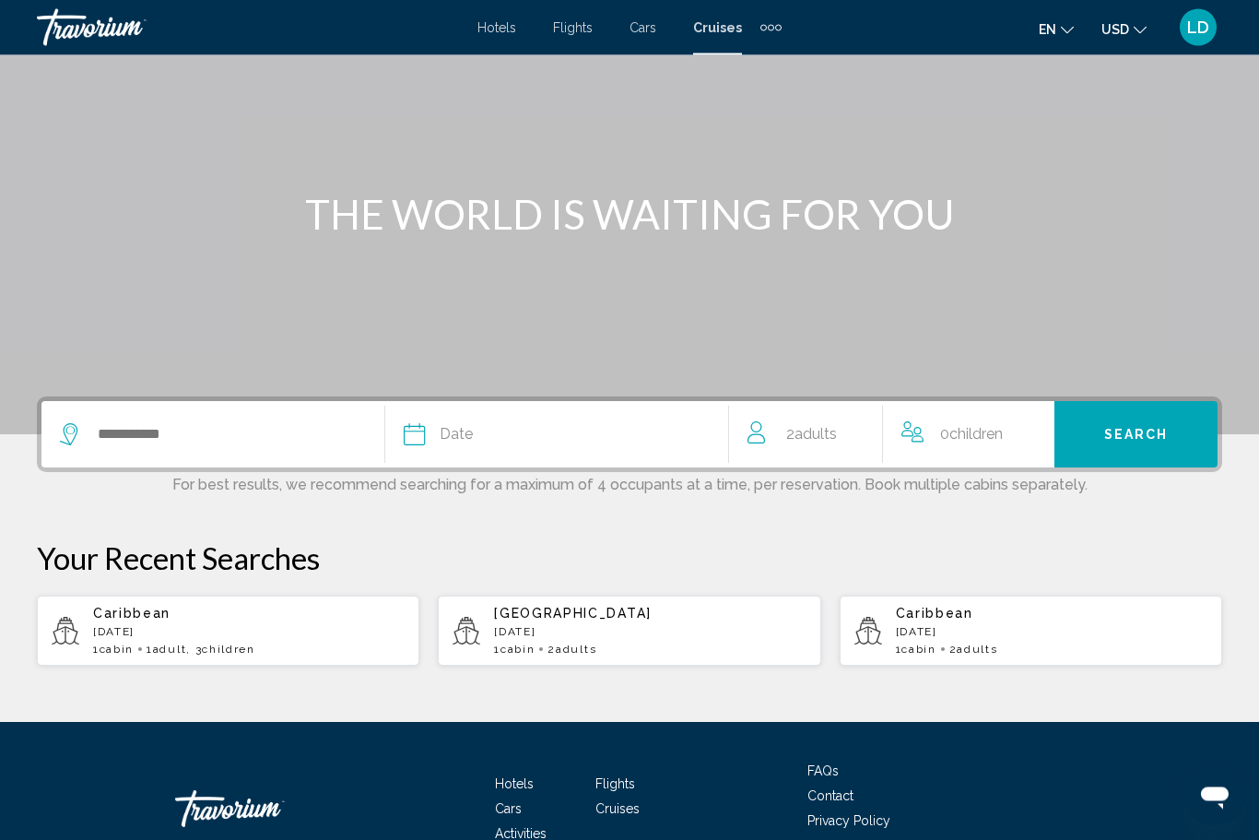
scroll to position [139, 0]
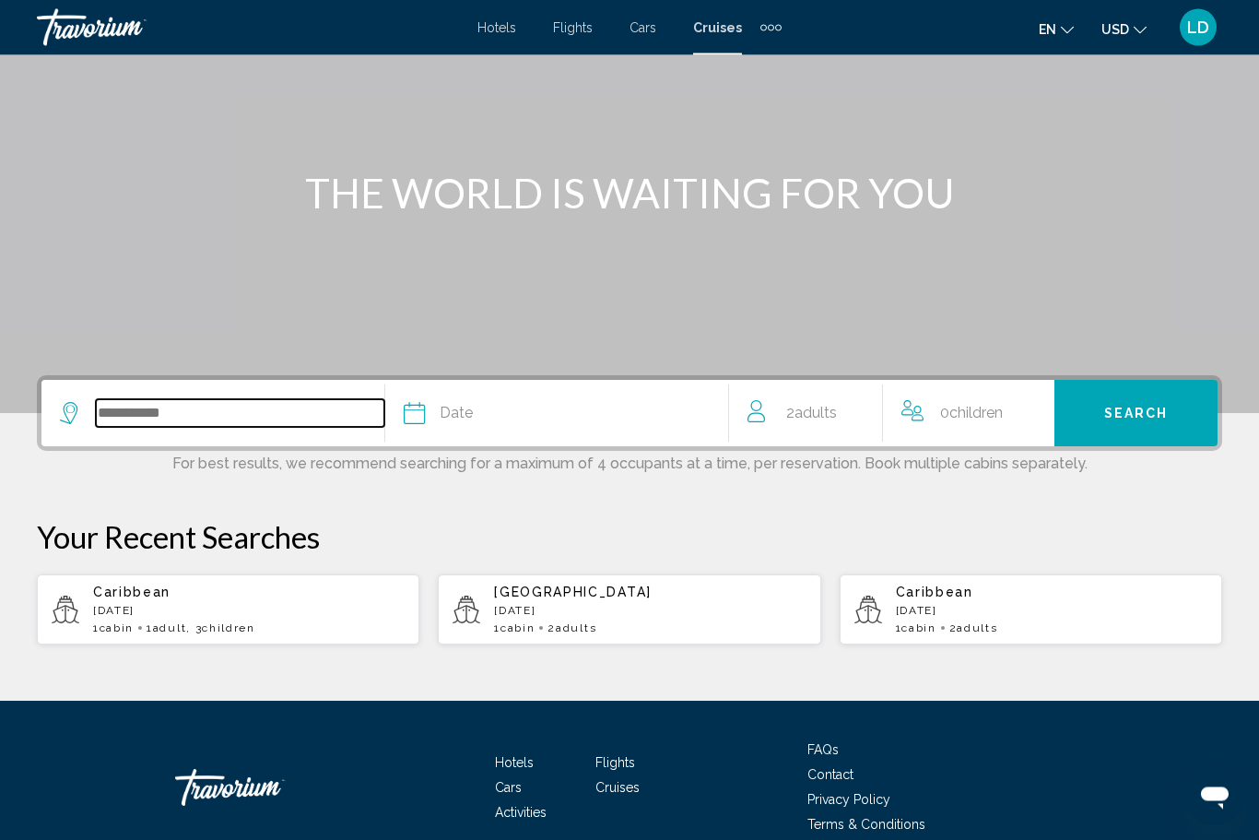
click at [127, 416] on input "Search widget" at bounding box center [240, 414] width 288 height 28
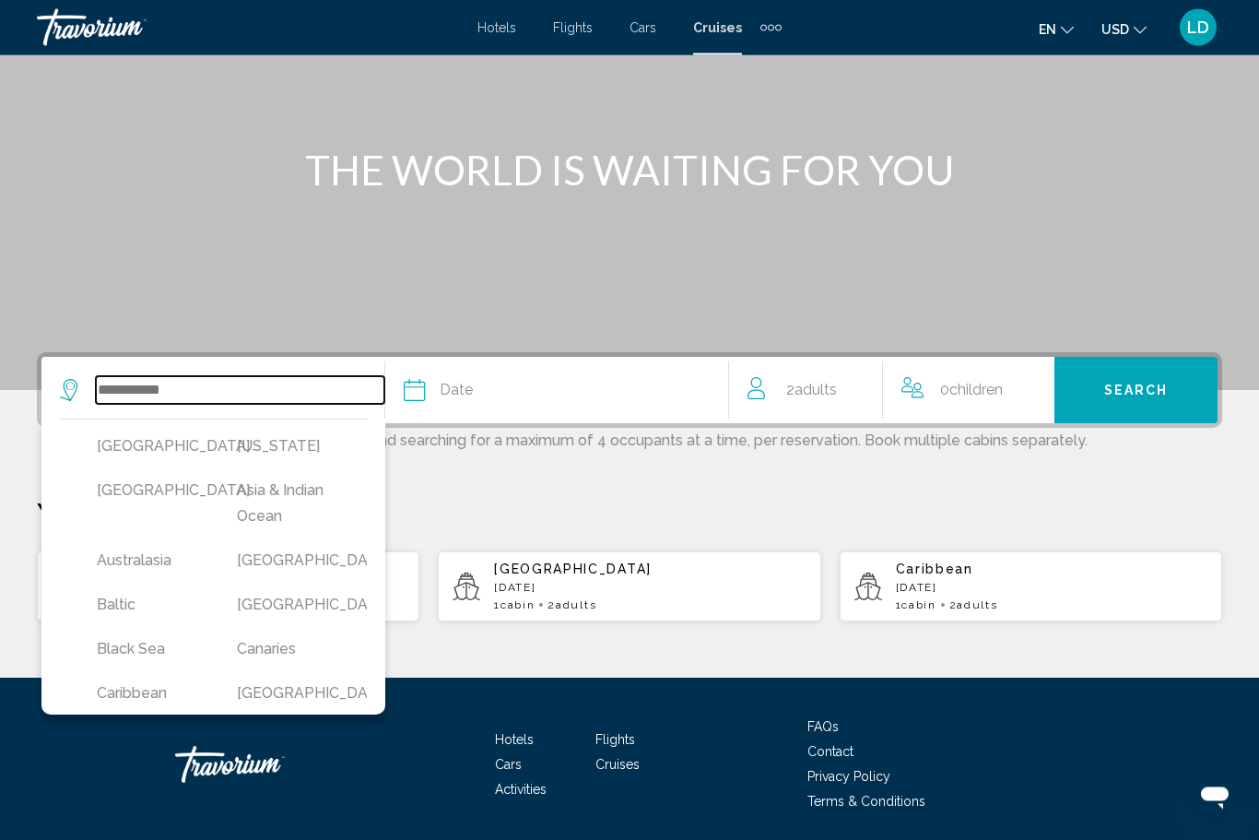
scroll to position [163, 0]
click at [123, 696] on button "Caribbean" at bounding box center [149, 693] width 122 height 35
type input "*********"
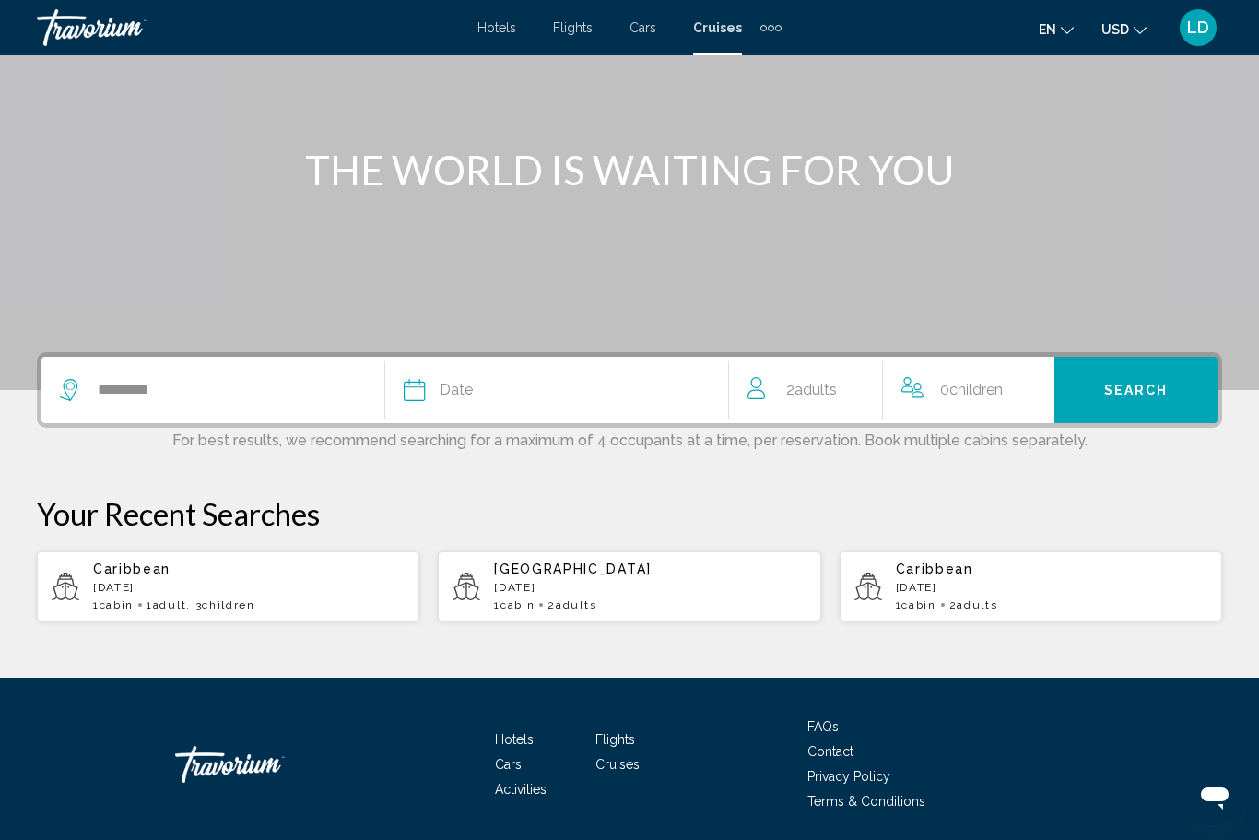
click at [470, 394] on span "Date" at bounding box center [456, 390] width 33 height 26
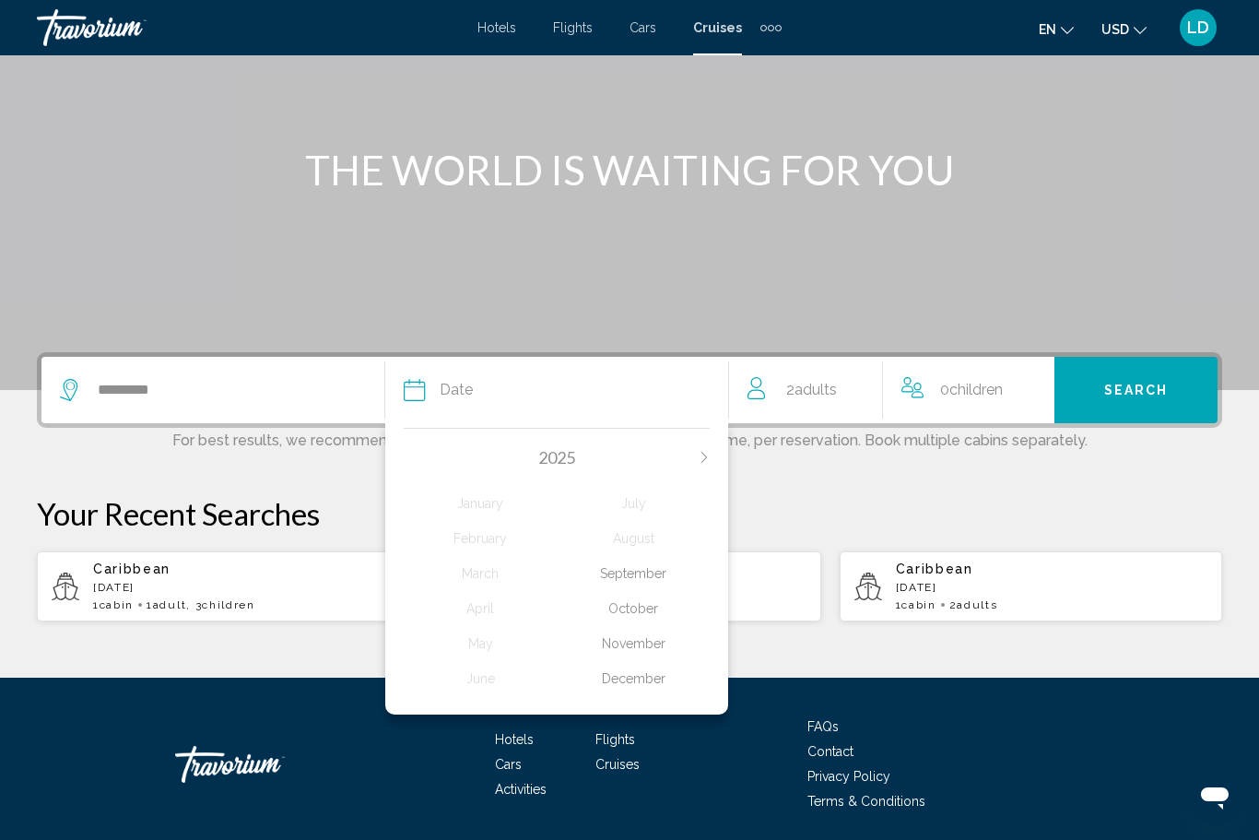
click at [630, 677] on div "December" at bounding box center [633, 678] width 153 height 33
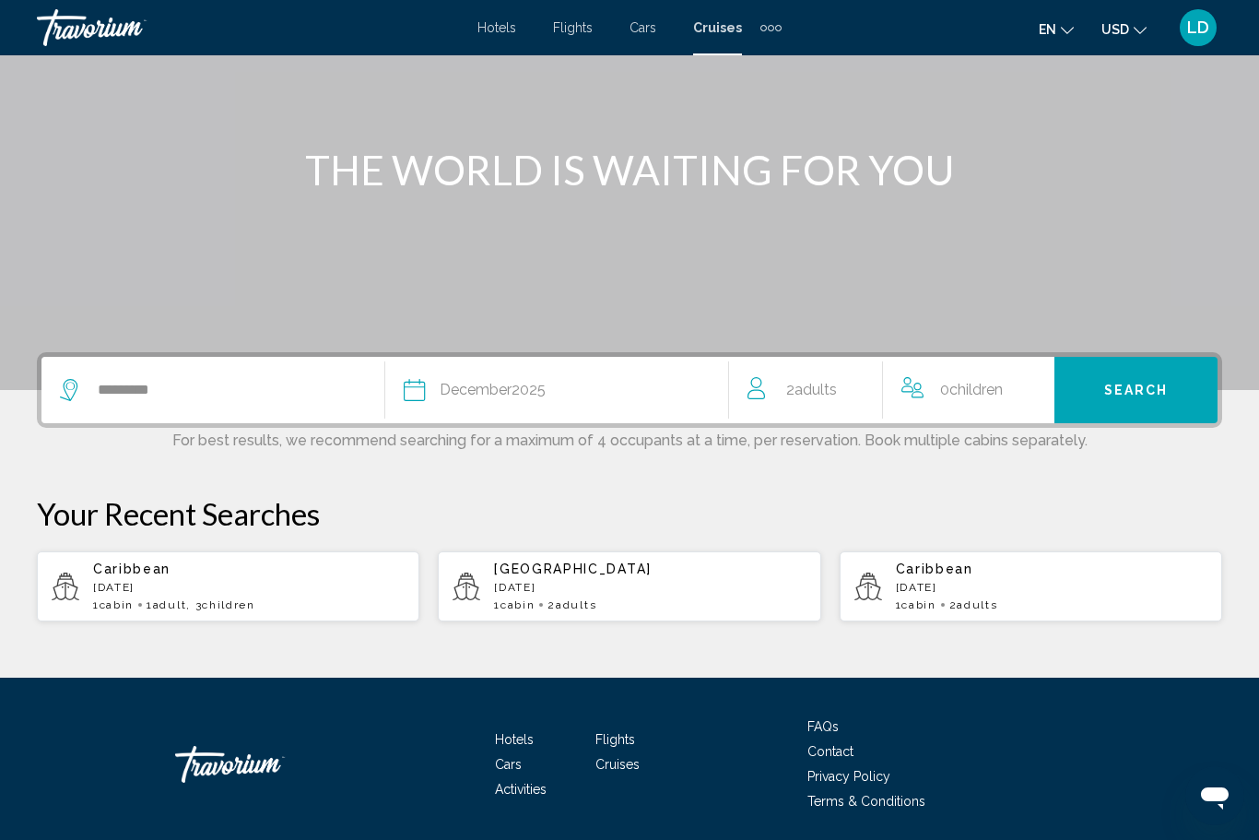
click at [436, 390] on div "Date December 2025" at bounding box center [566, 390] width 324 height 26
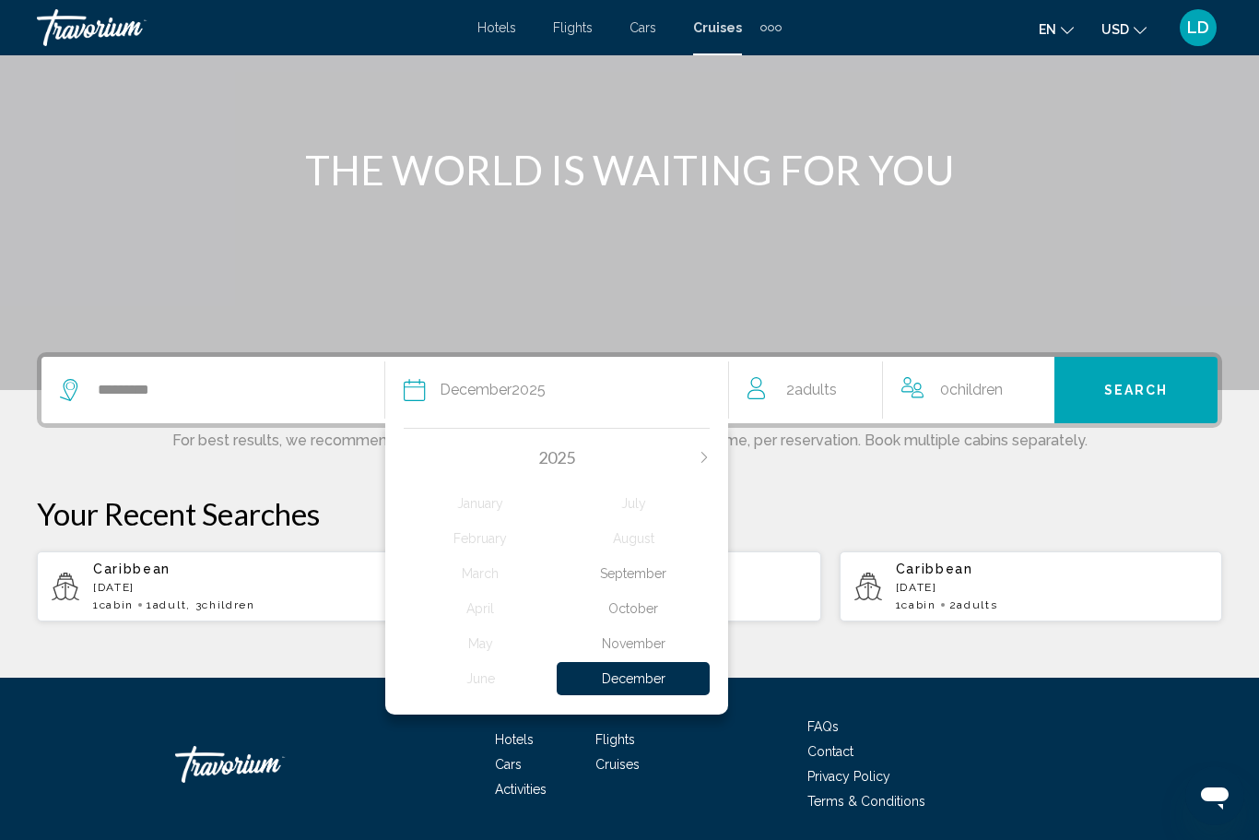
click at [623, 627] on div "November" at bounding box center [633, 643] width 153 height 33
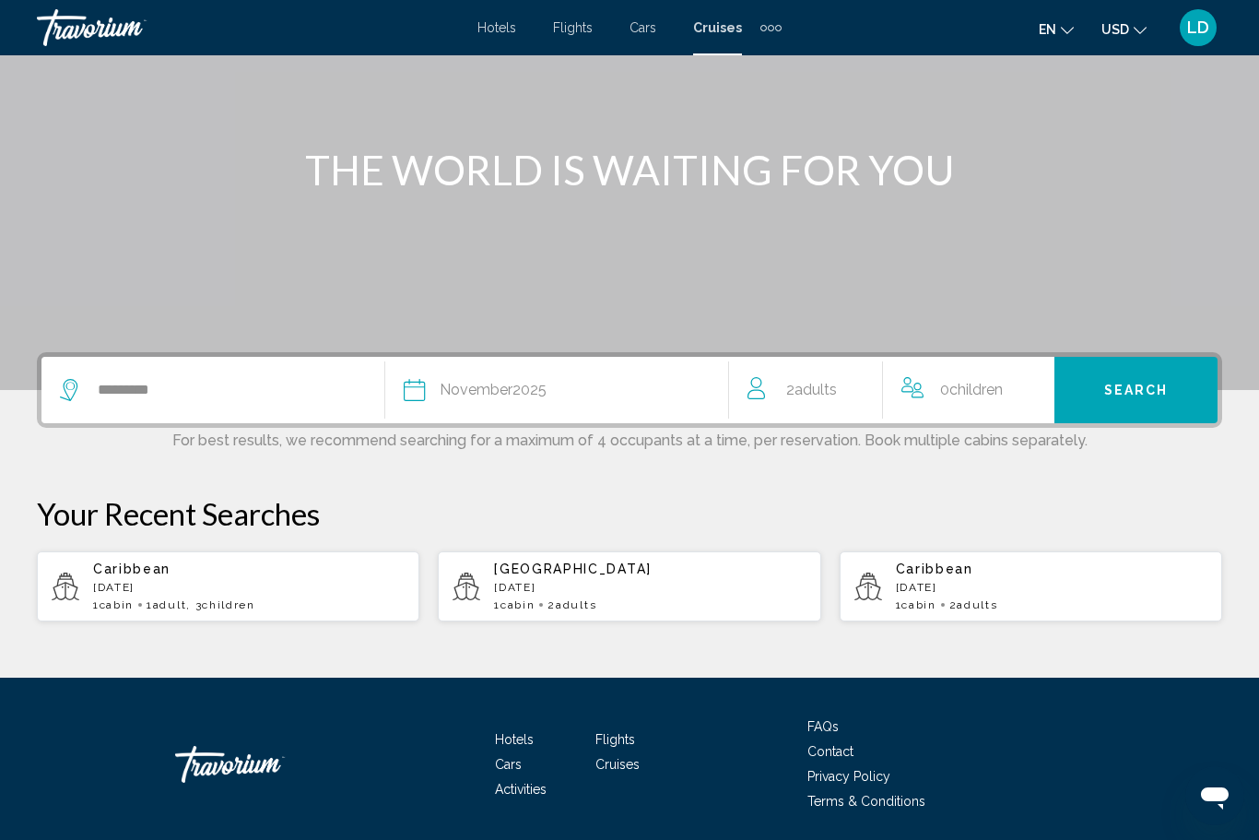
click at [1105, 387] on span "Search" at bounding box center [1136, 390] width 65 height 15
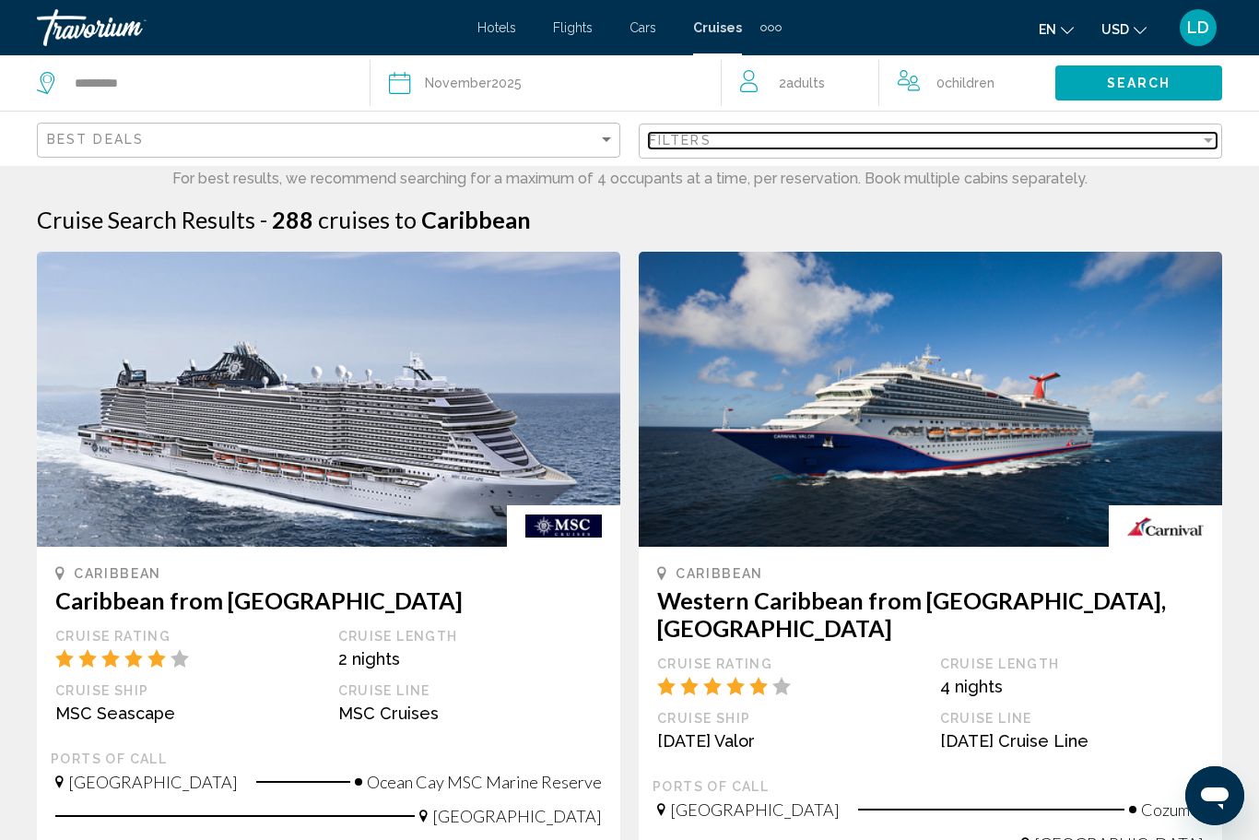
click at [1195, 134] on div "Filters" at bounding box center [924, 140] width 551 height 15
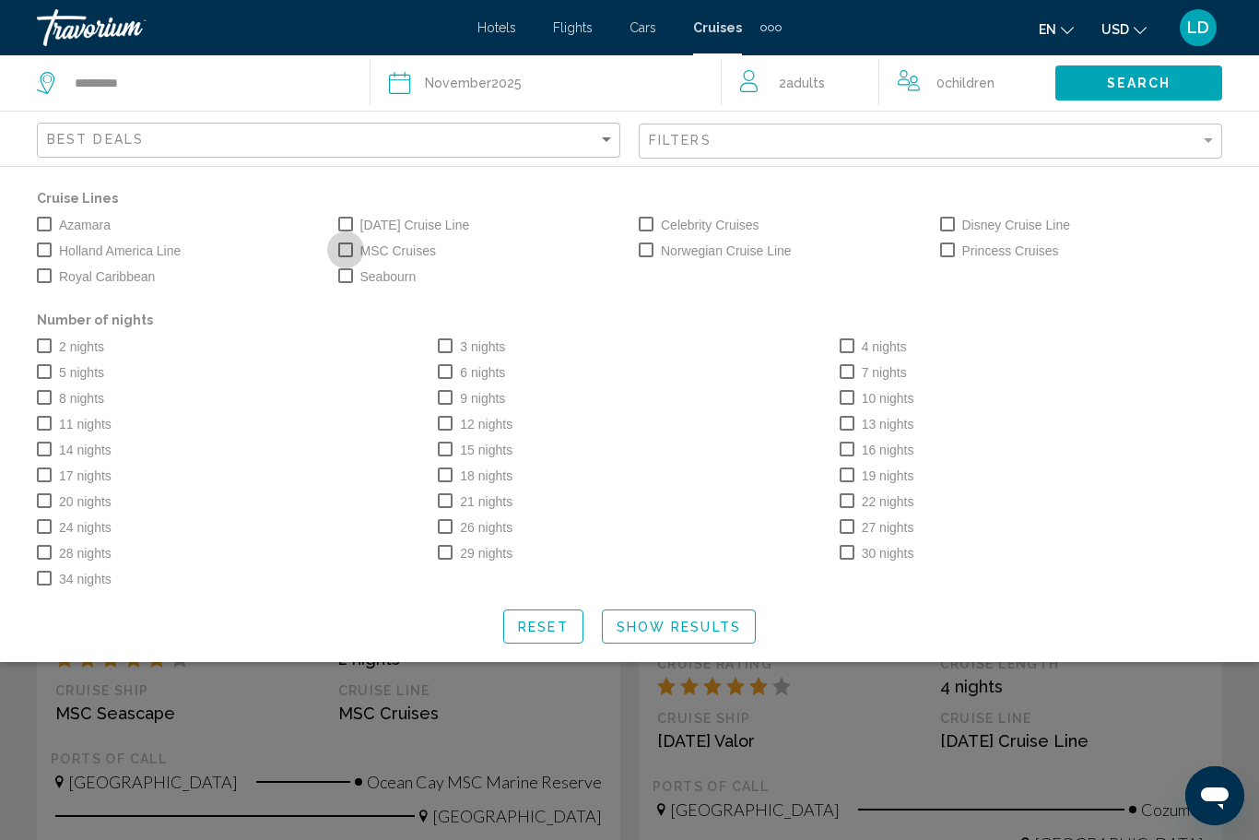
click at [341, 245] on span "Search widget" at bounding box center [345, 249] width 15 height 15
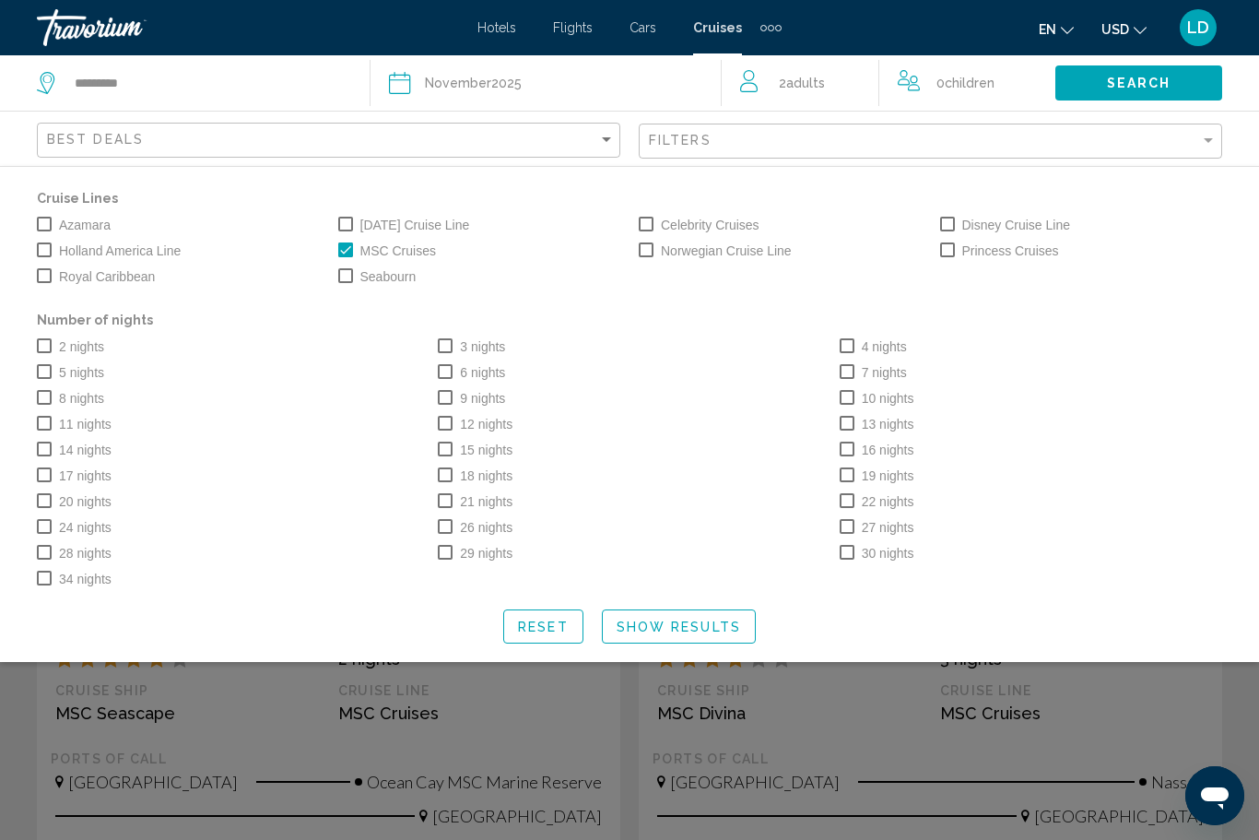
click at [840, 370] on span "Search widget" at bounding box center [847, 371] width 15 height 15
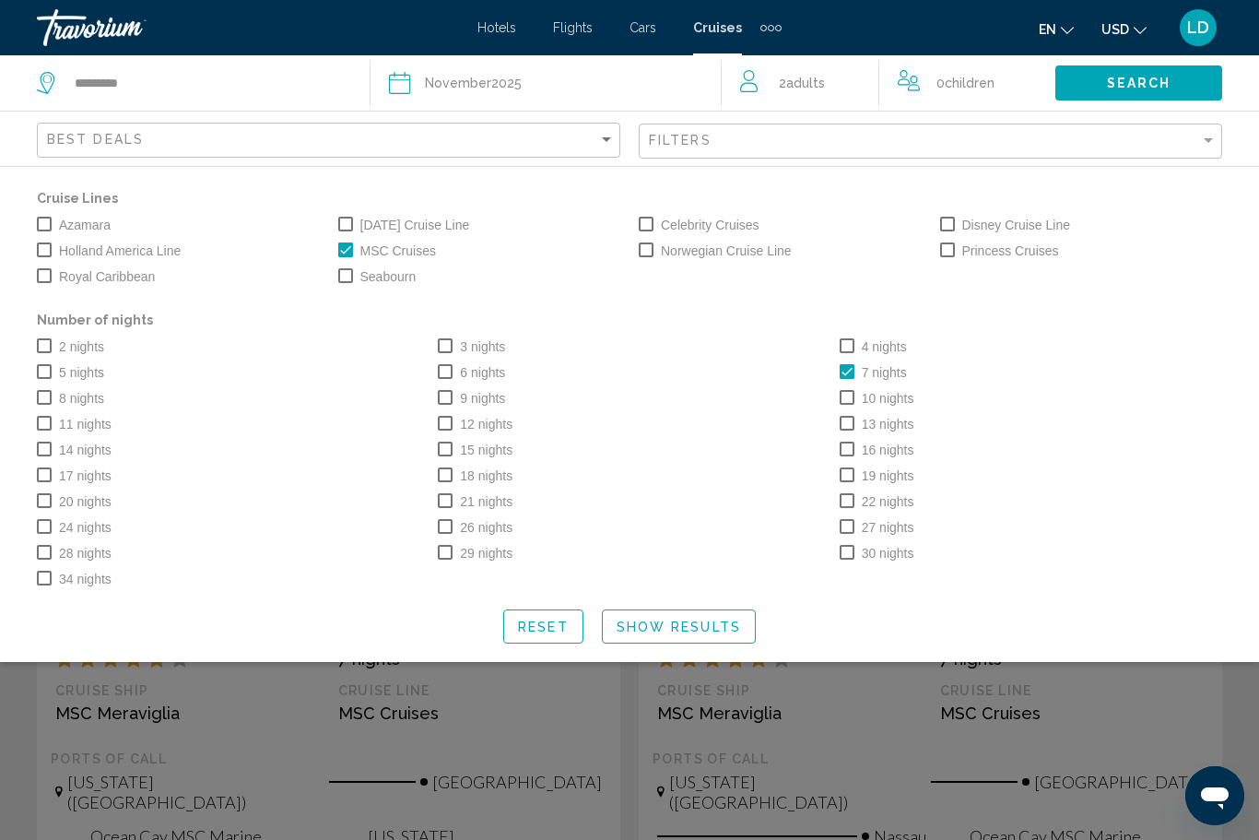
click at [641, 631] on span "Show Results" at bounding box center [679, 626] width 124 height 15
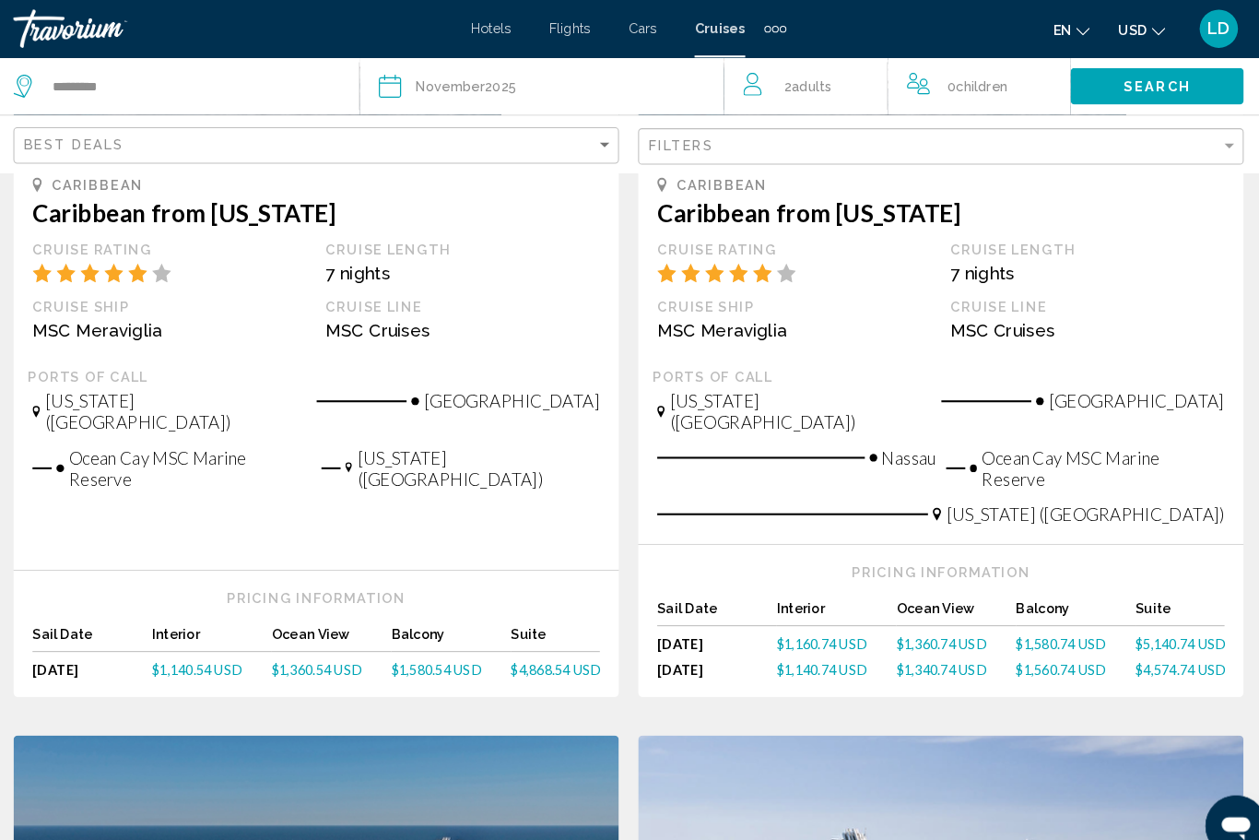
scroll to position [381, 0]
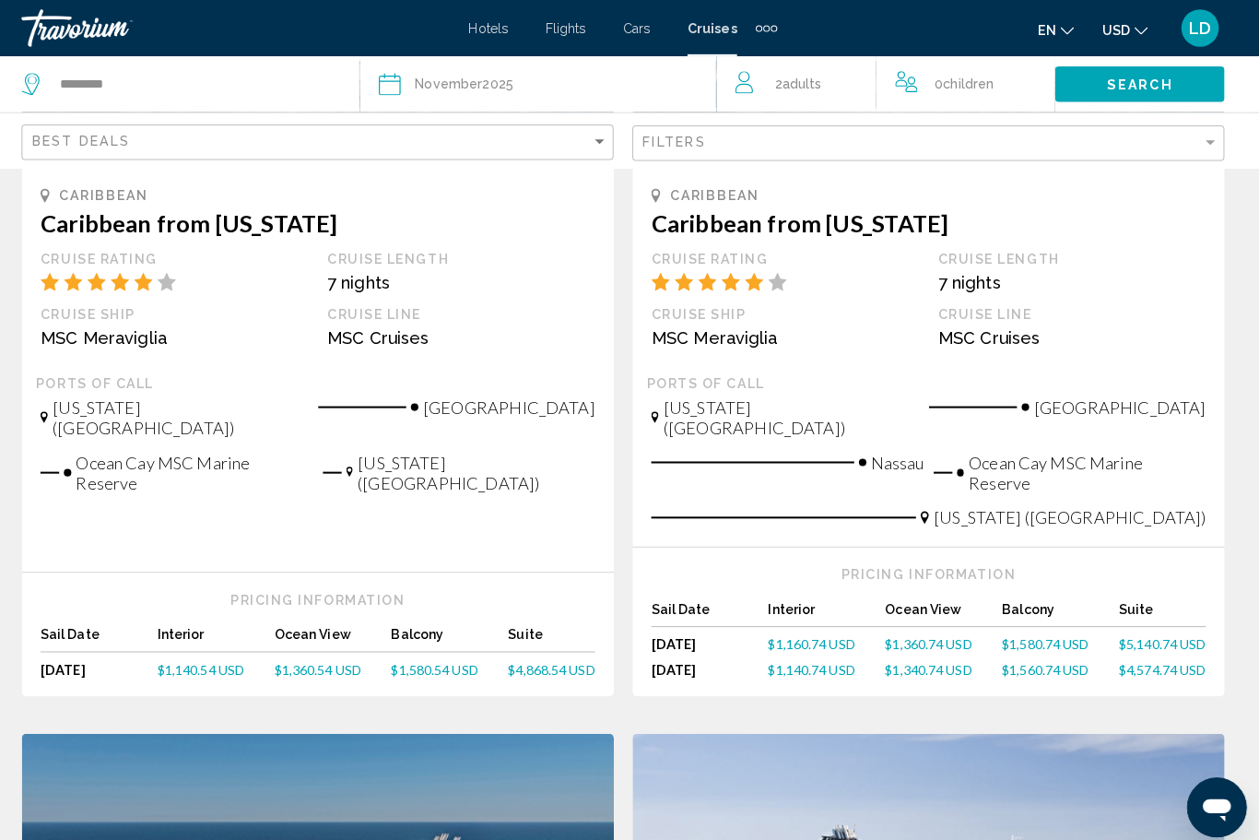
click at [416, 652] on span "$1,580.54 USD" at bounding box center [444, 660] width 86 height 16
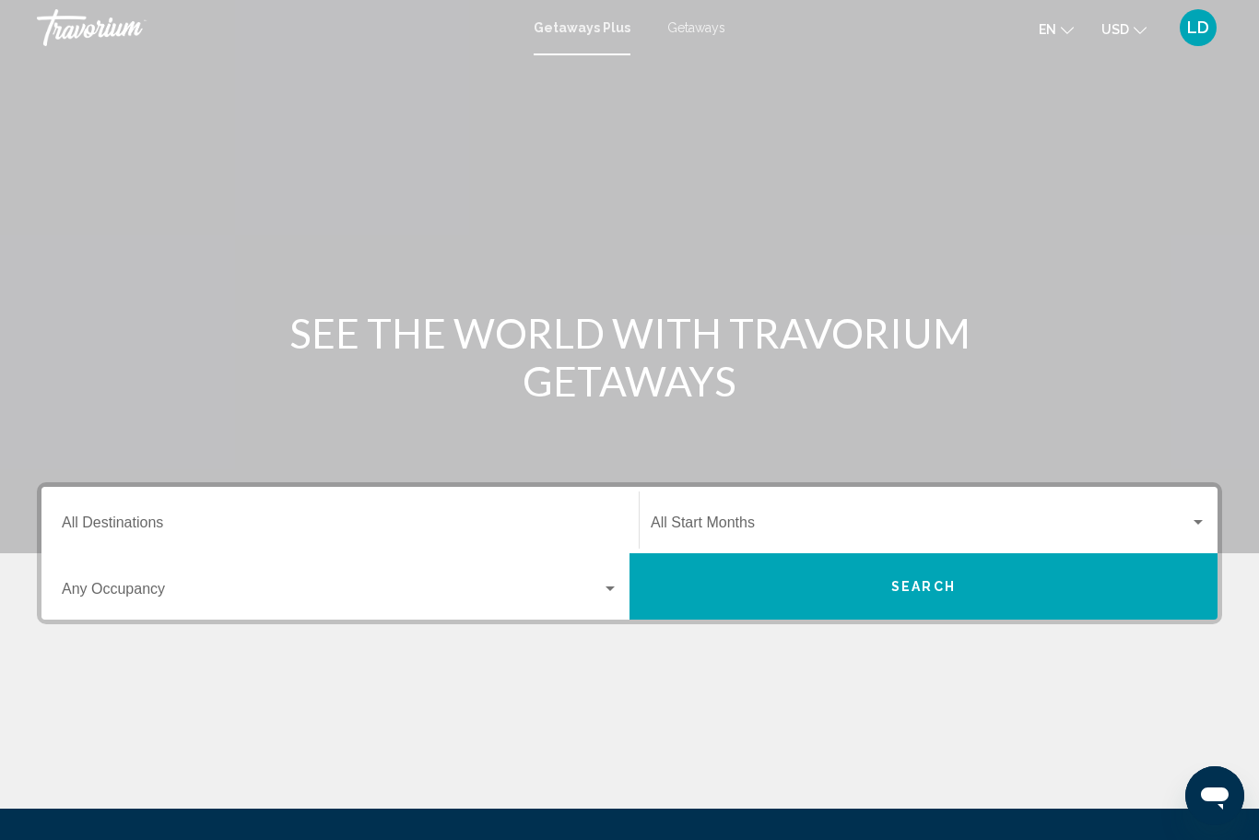
click at [693, 35] on span "Getaways" at bounding box center [696, 27] width 58 height 15
click at [95, 523] on input "Destination All Destinations" at bounding box center [340, 526] width 557 height 17
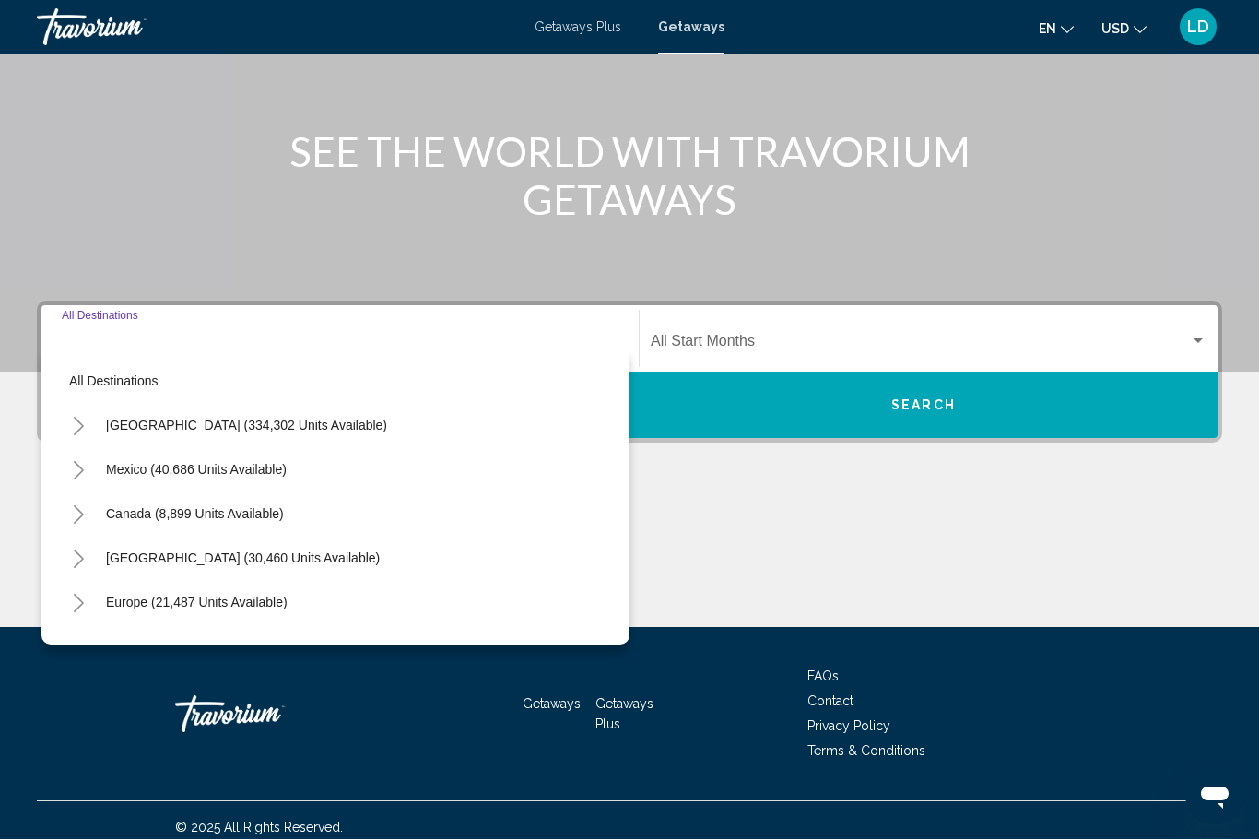
scroll to position [194, 0]
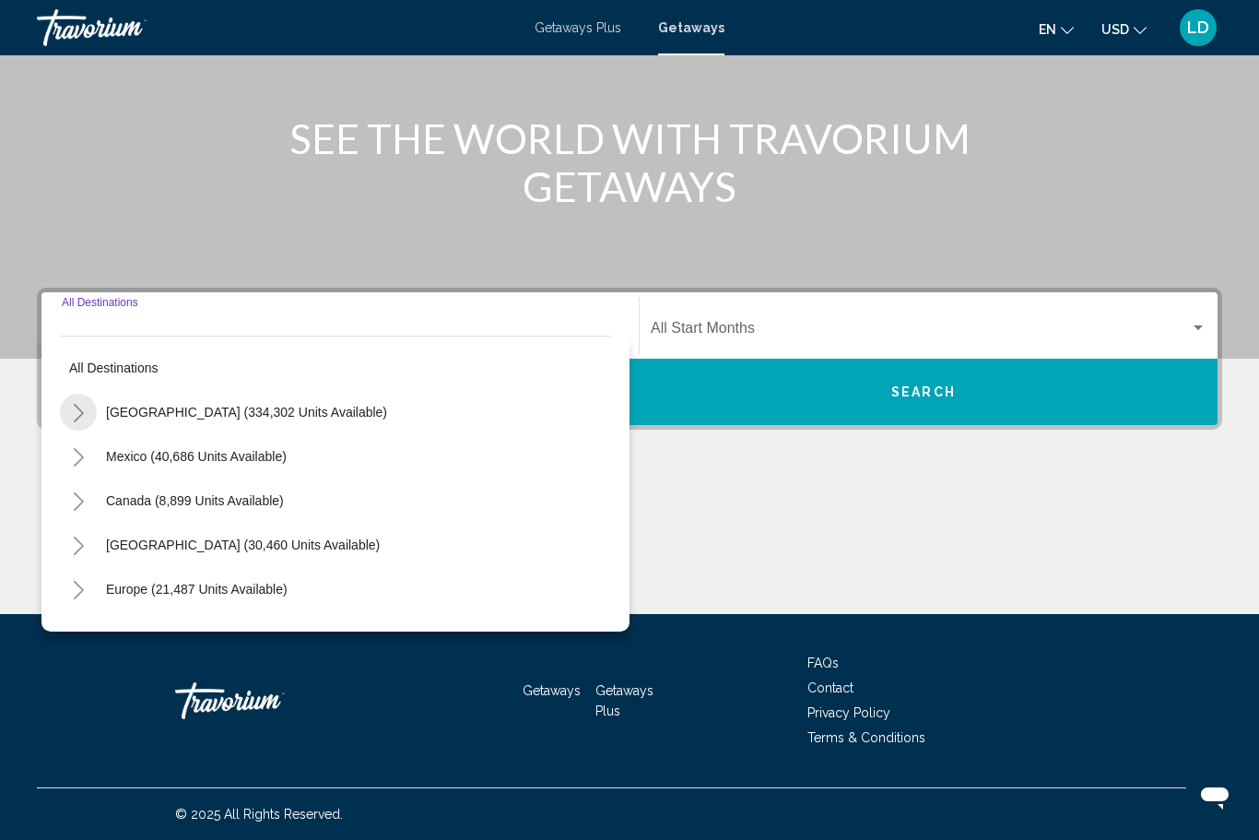
click at [77, 418] on icon "Toggle United States (334,302 units available)" at bounding box center [79, 413] width 10 height 18
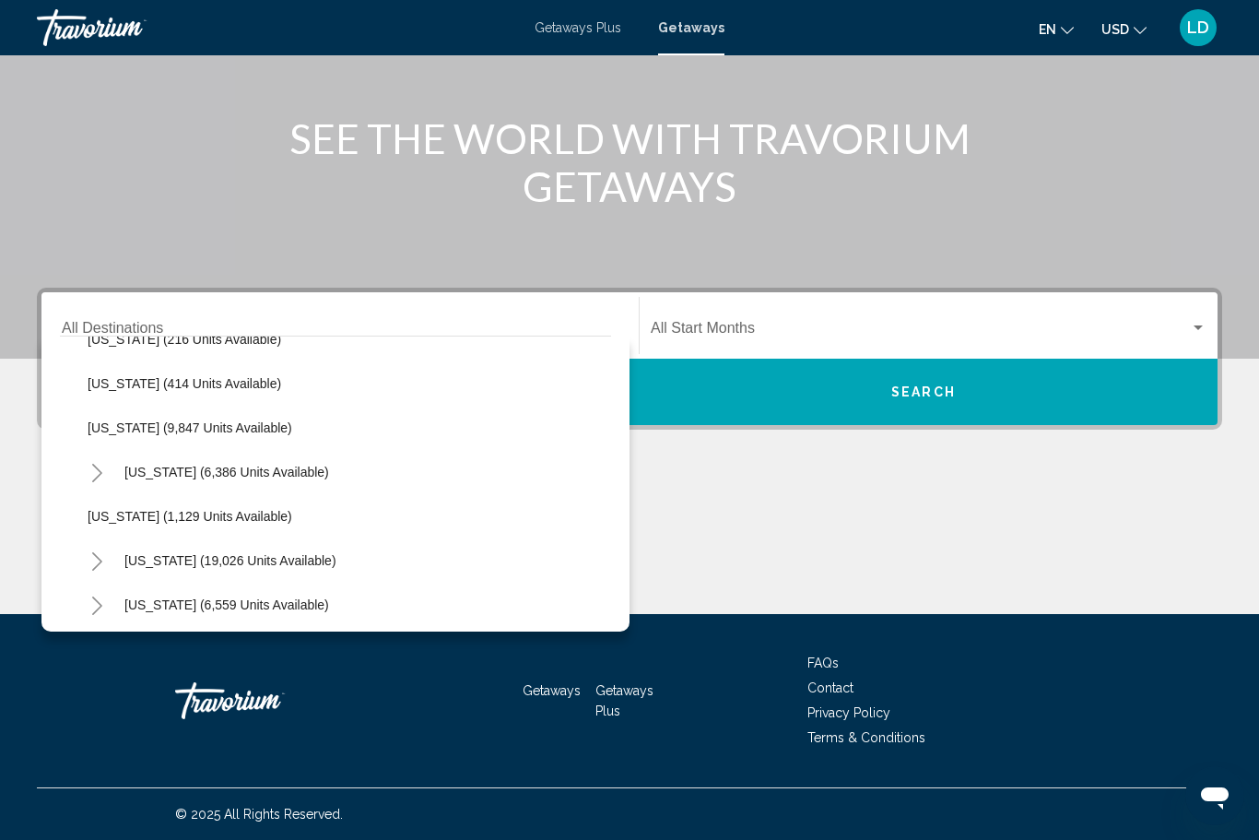
scroll to position [1426, 0]
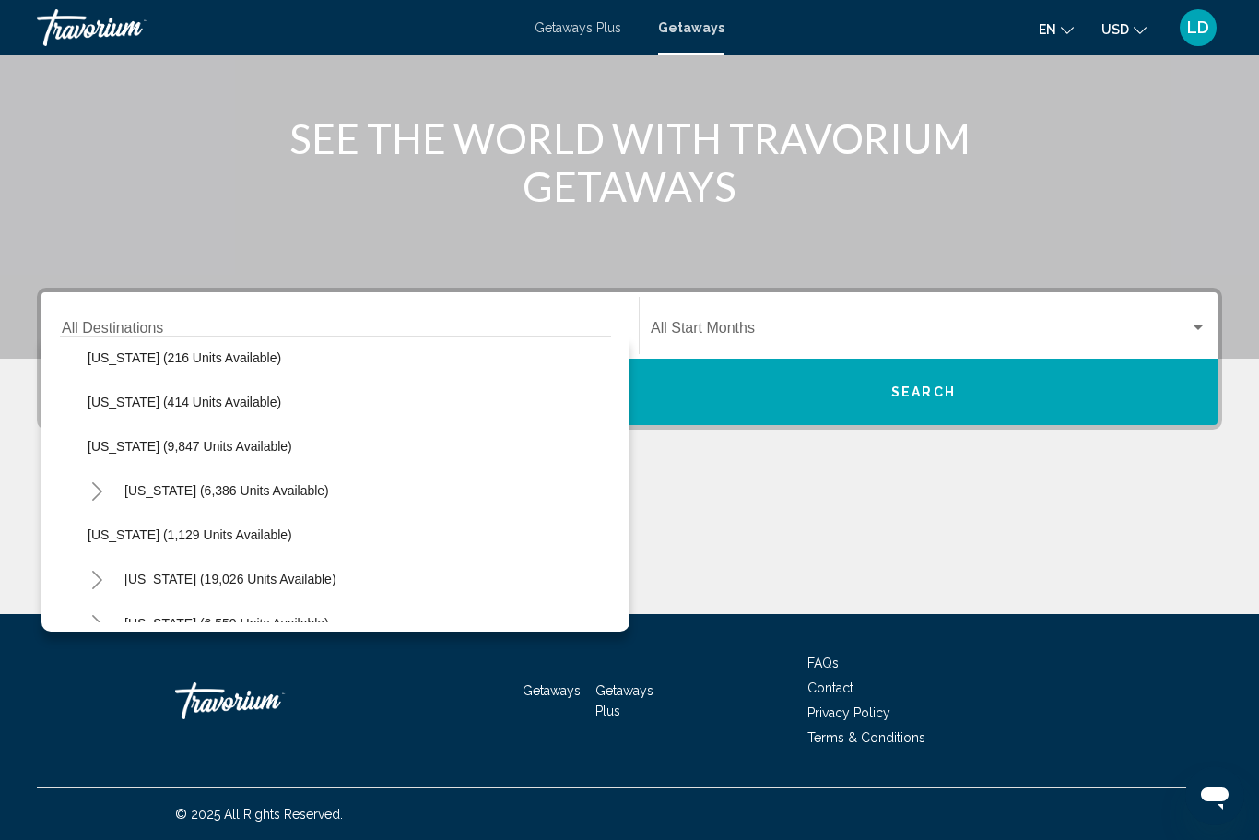
click at [215, 485] on span "[US_STATE] (6,386 units available)" at bounding box center [226, 490] width 205 height 15
type input "**********"
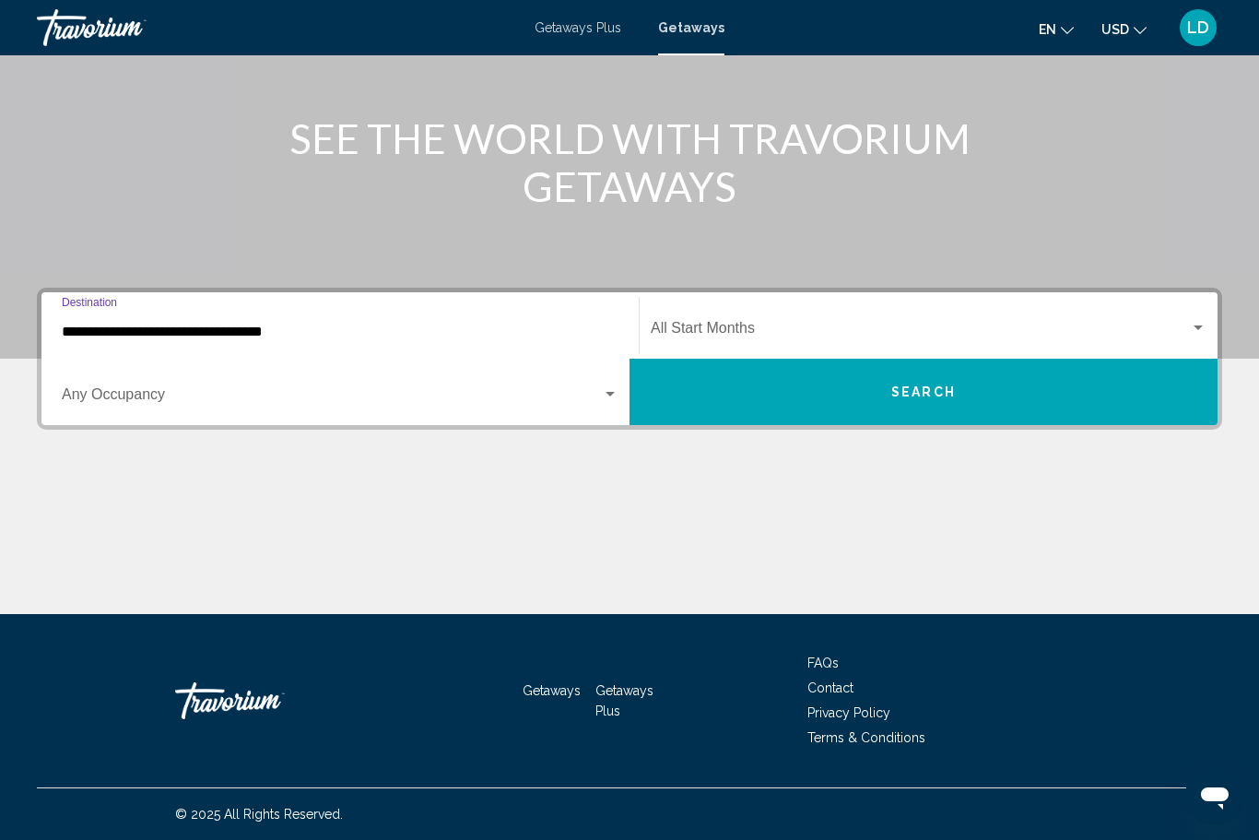
click at [784, 323] on span "Search widget" at bounding box center [920, 331] width 539 height 17
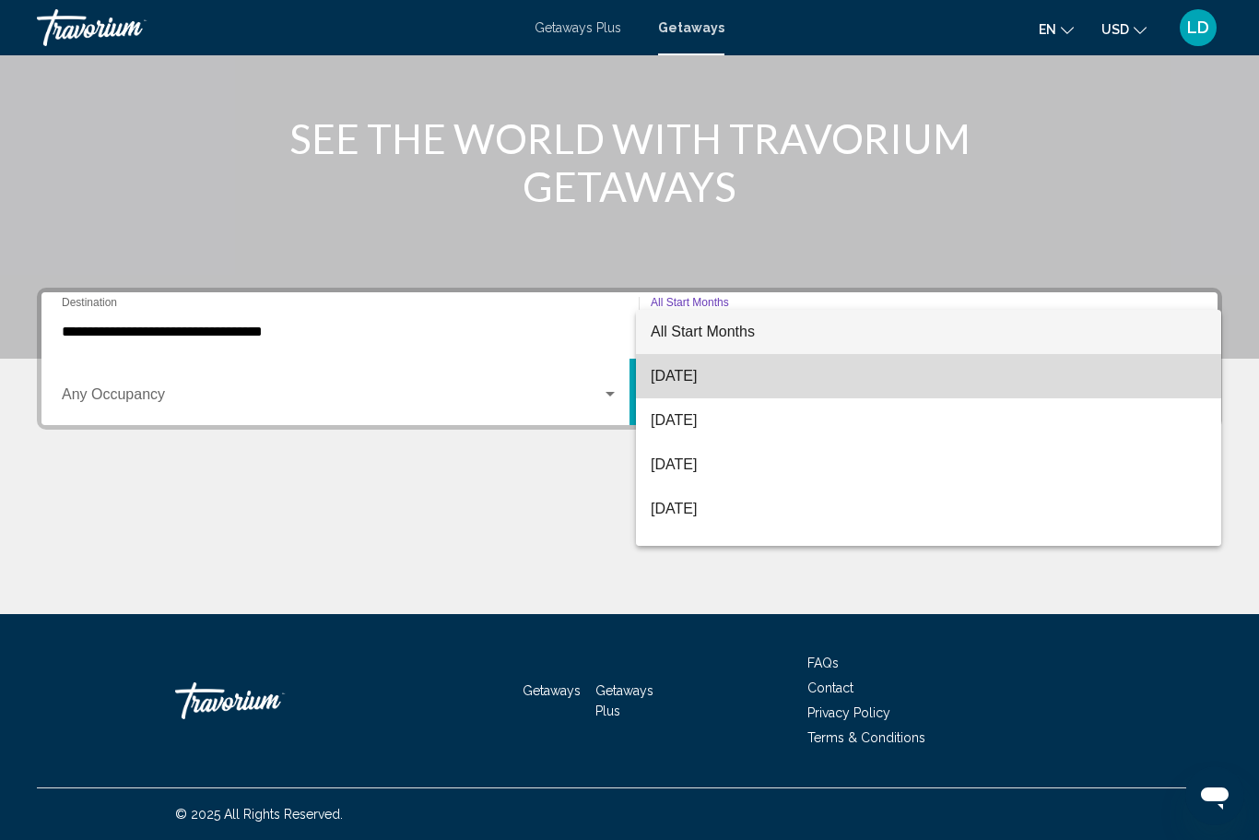
click at [681, 383] on span "[DATE]" at bounding box center [929, 376] width 556 height 44
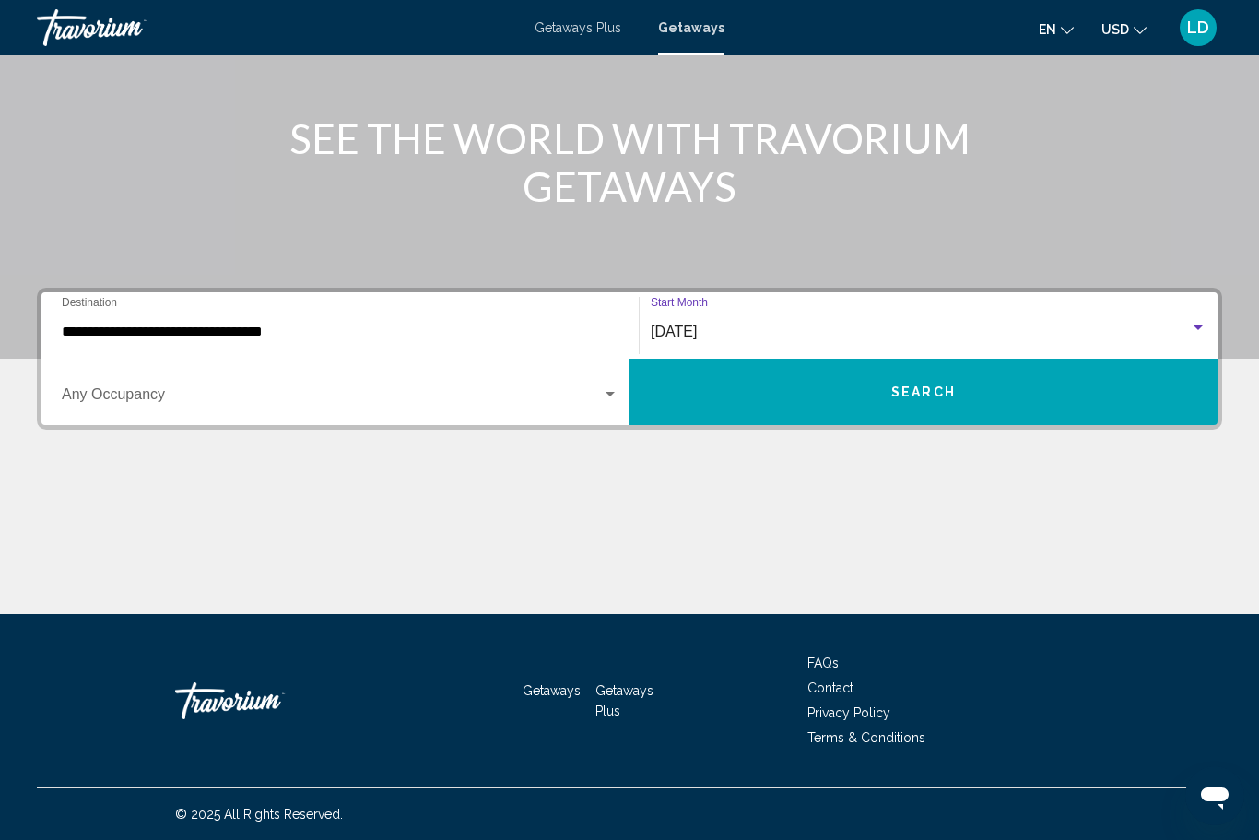
click at [885, 402] on button "Search" at bounding box center [923, 391] width 588 height 66
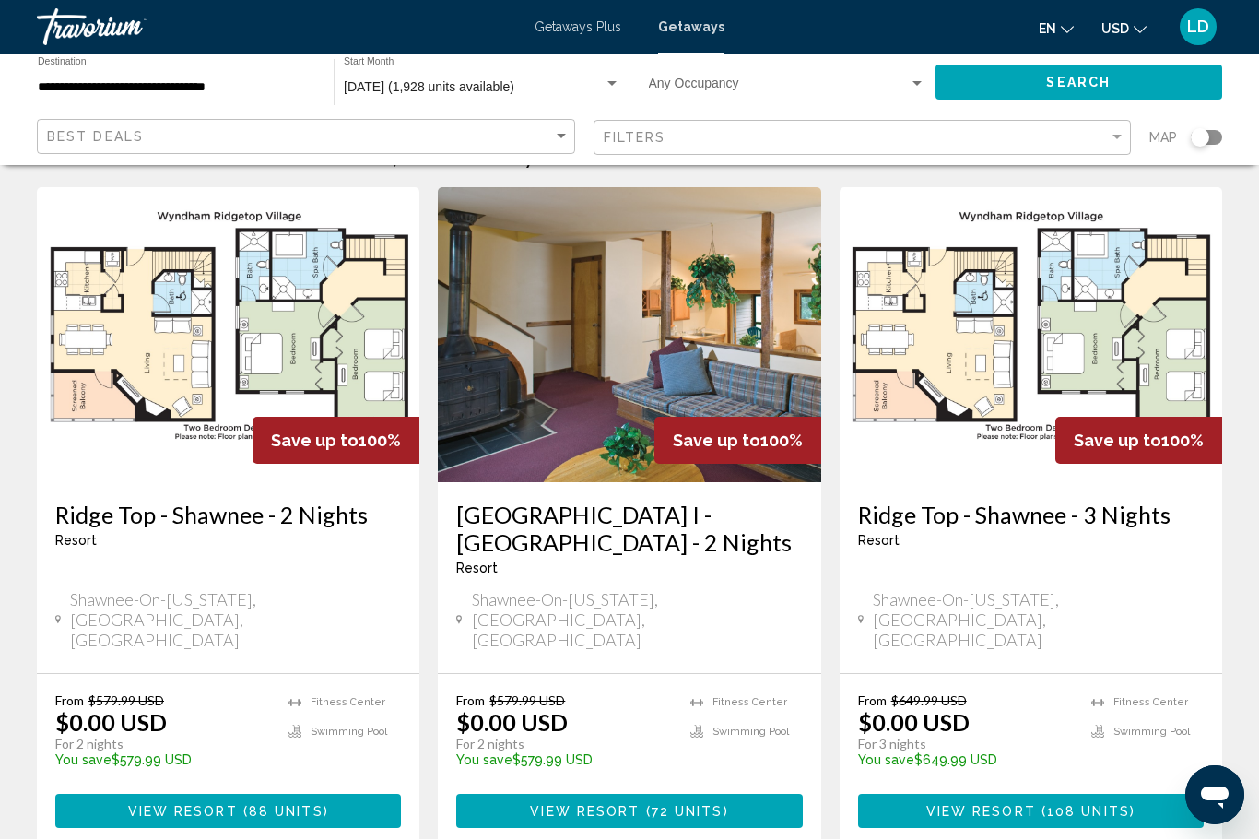
scroll to position [62, 0]
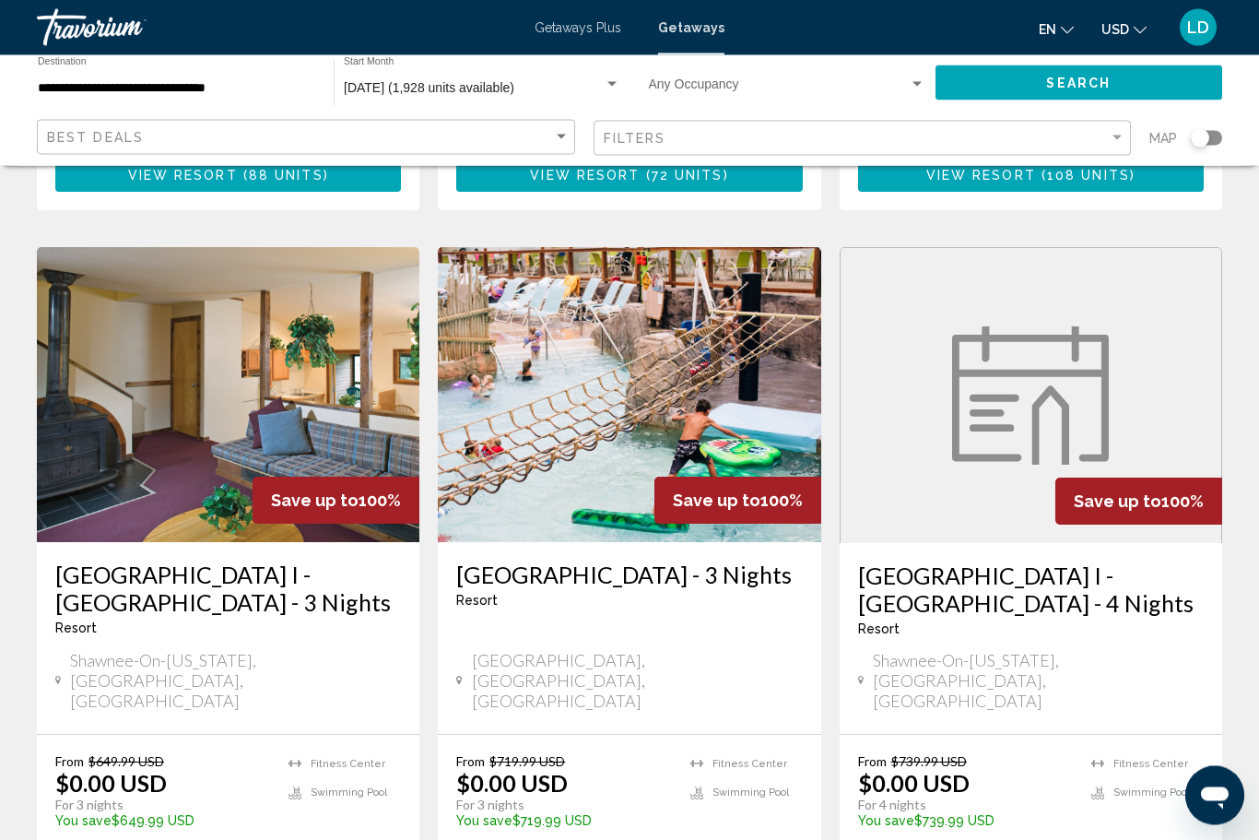
click at [566, 360] on img "Main content" at bounding box center [629, 395] width 382 height 295
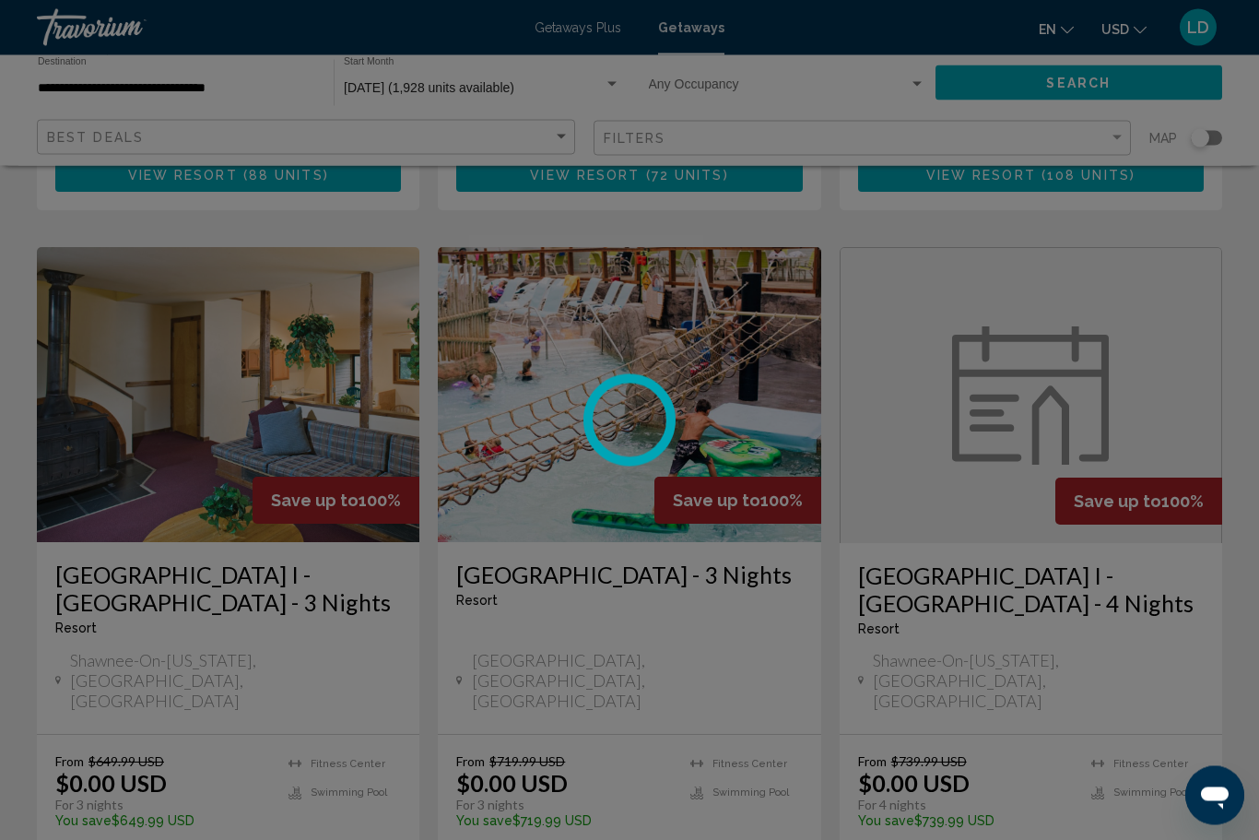
scroll to position [698, 0]
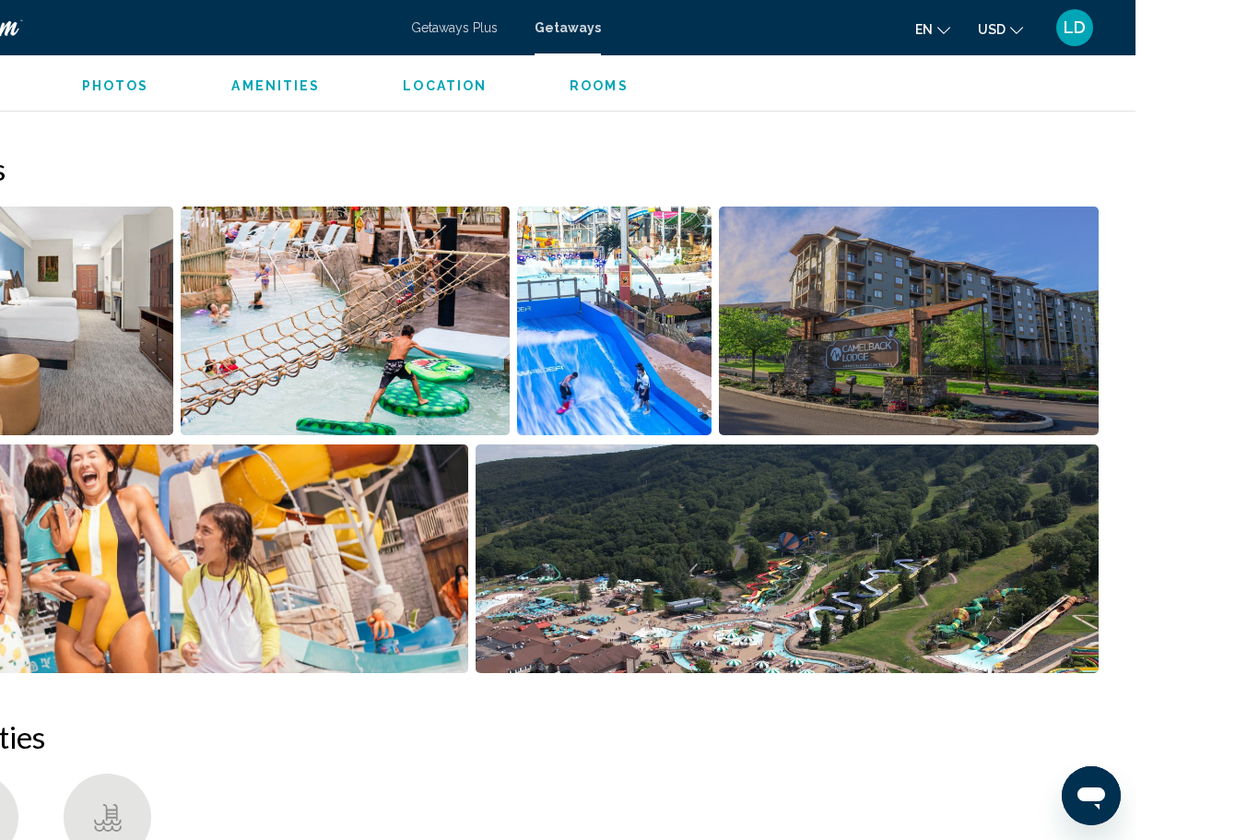
scroll to position [1131, 0]
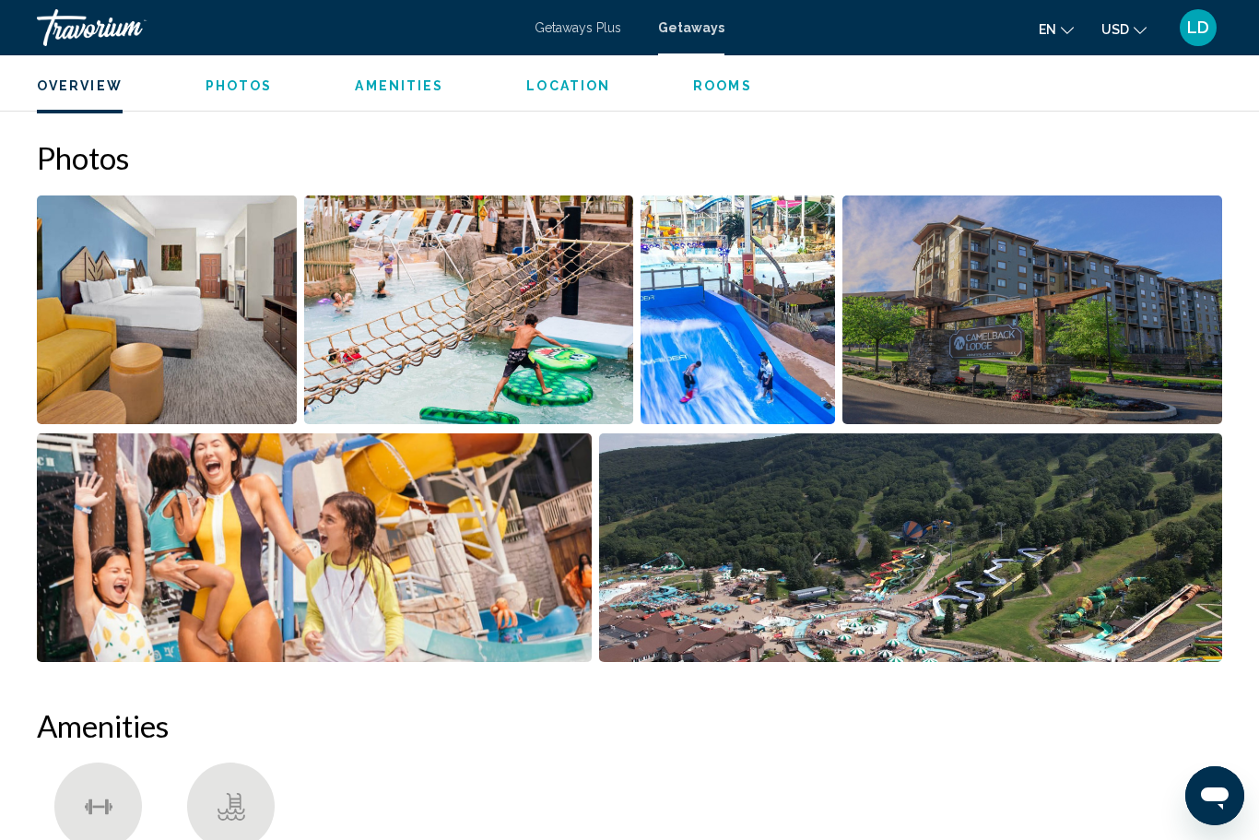
click at [139, 579] on img "Open full-screen image slider" at bounding box center [314, 547] width 555 height 229
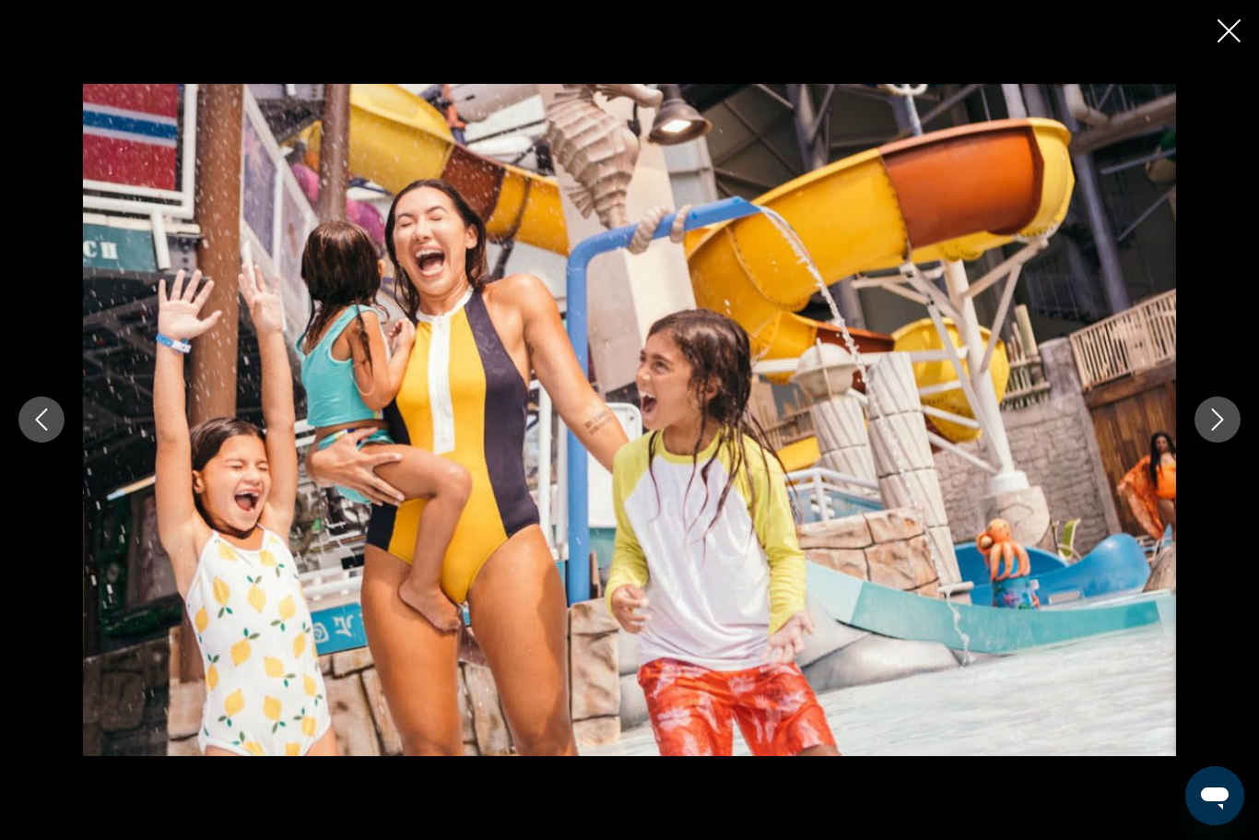
click at [1223, 31] on icon "Close slideshow" at bounding box center [1228, 30] width 23 height 23
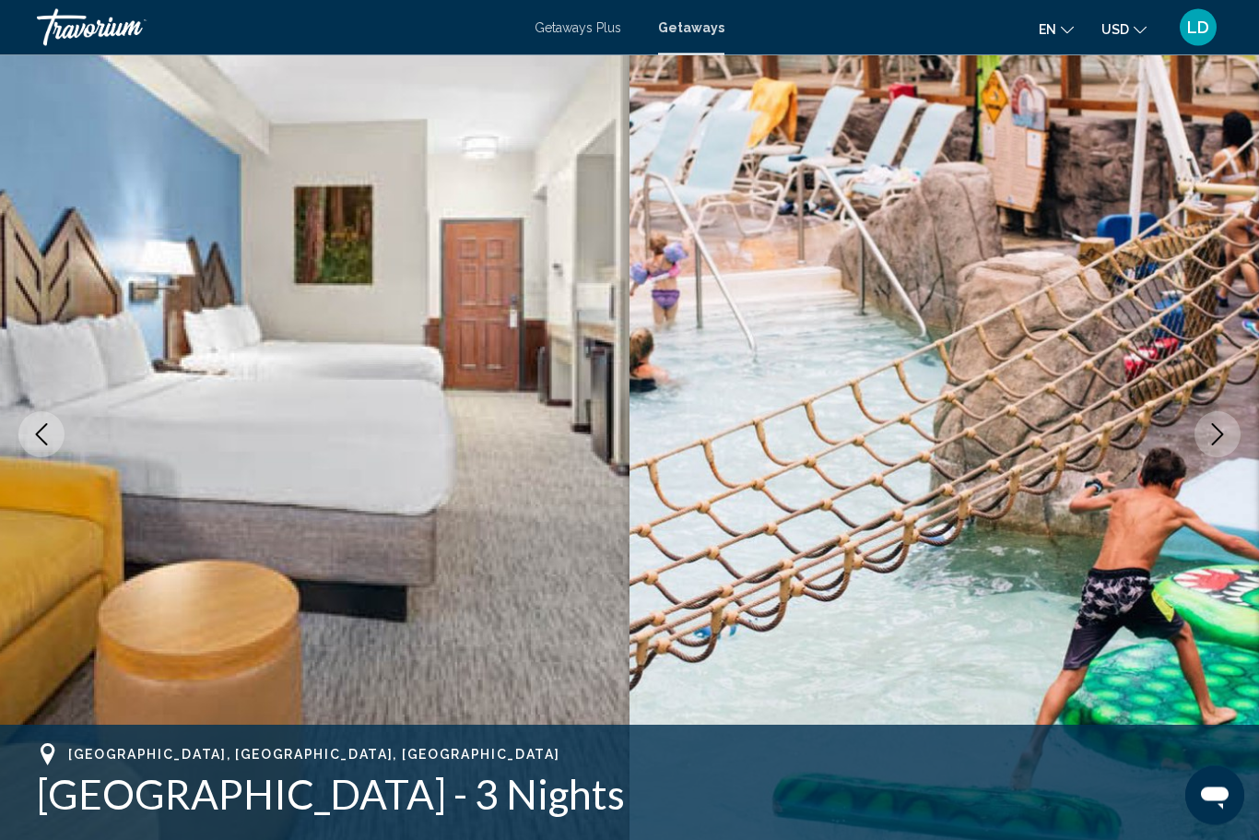
scroll to position [0, 0]
